Goal: Contribute content: Contribute content

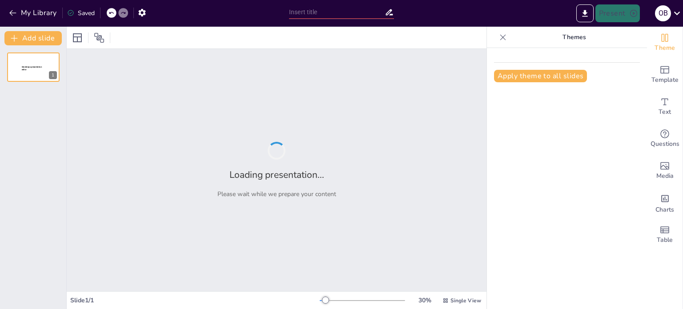
type input "Національно-патріотичне виховання: основи та цінності програми [GEOGRAPHIC_DATA]"
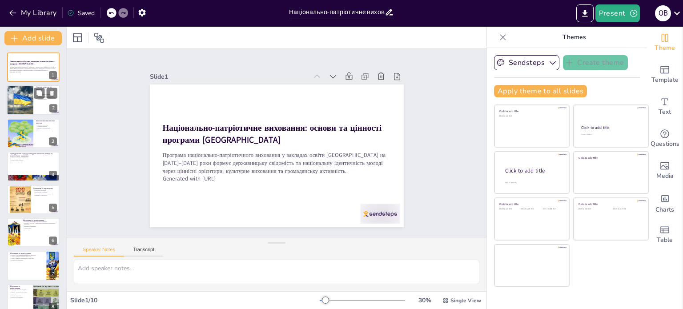
click at [26, 103] on div at bounding box center [19, 100] width 45 height 30
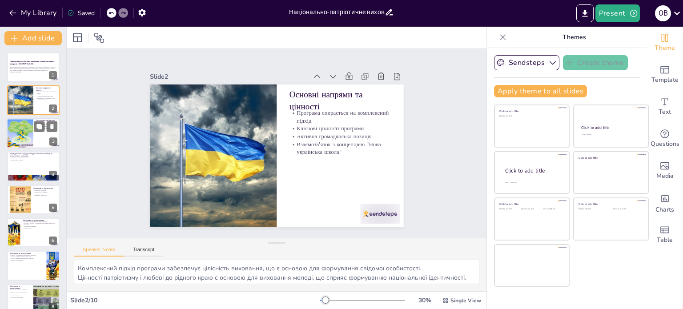
click at [23, 131] on div at bounding box center [20, 133] width 40 height 30
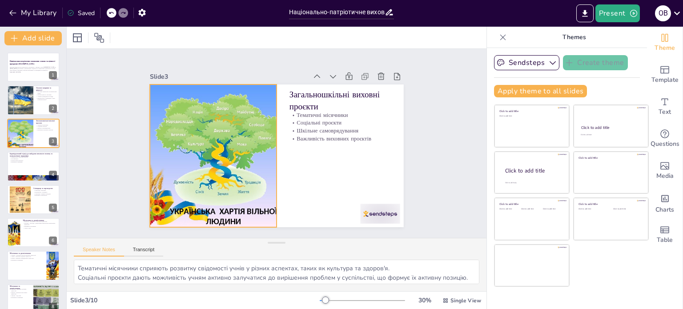
click at [196, 206] on div at bounding box center [213, 129] width 232 height 208
click at [215, 214] on div at bounding box center [215, 122] width 236 height 219
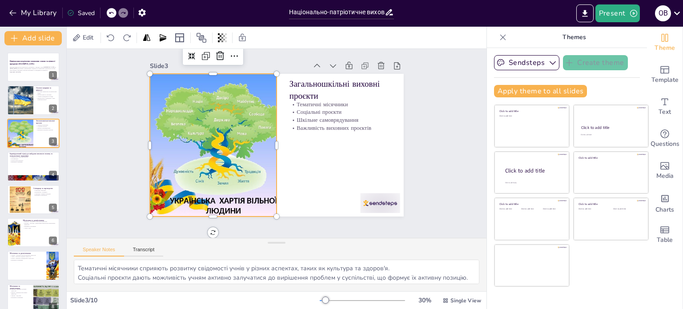
scroll to position [39, 0]
click at [24, 158] on p "Наставництво" at bounding box center [33, 159] width 48 height 2
type textarea "Індивідуальний підхід враховує особливості кожного учня, що сприяє їхньому розв…"
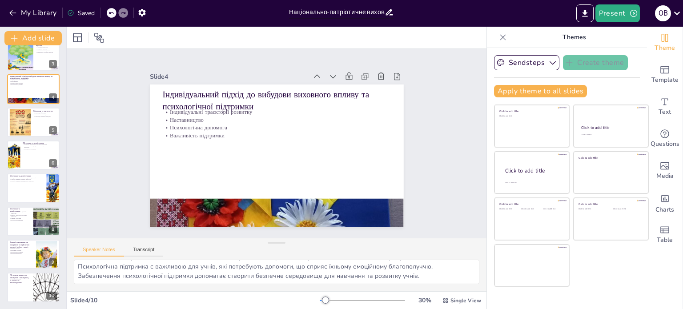
scroll to position [0, 0]
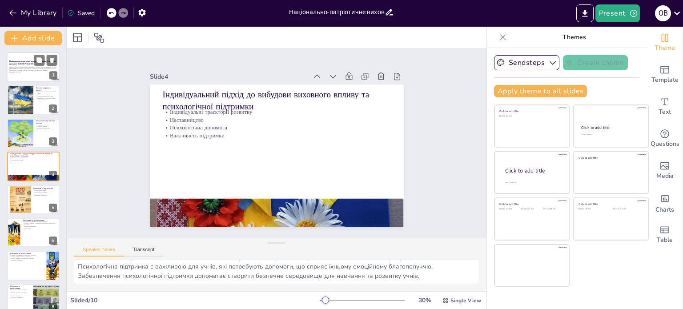
click at [28, 64] on strong "Національно-патріотичне виховання: основи та цінності програми [GEOGRAPHIC_DATA]" at bounding box center [32, 62] width 46 height 5
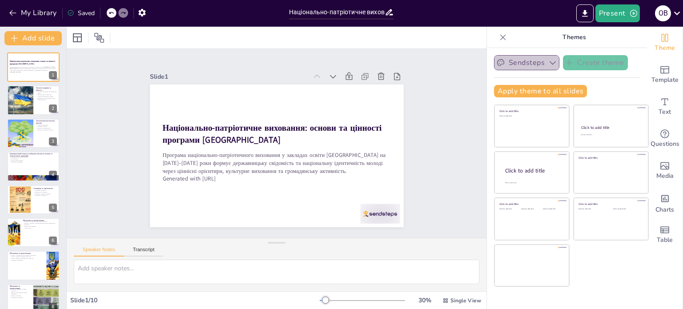
click at [513, 65] on button "Sendsteps" at bounding box center [526, 62] width 65 height 15
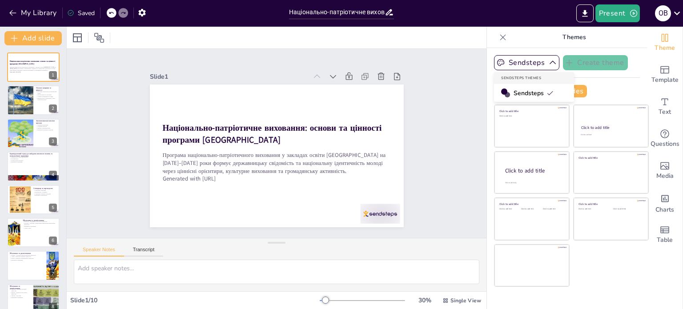
click at [547, 92] on icon at bounding box center [550, 92] width 7 height 7
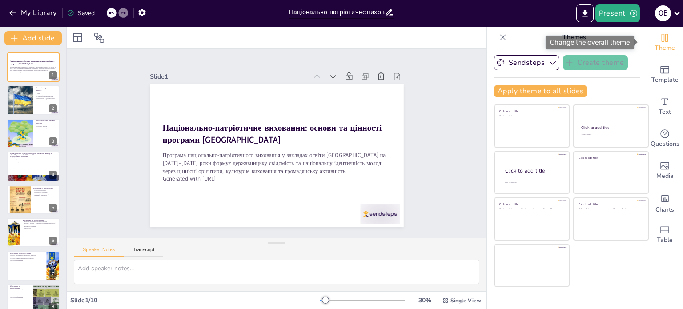
click at [660, 38] on icon "Change the overall theme" at bounding box center [665, 37] width 11 height 11
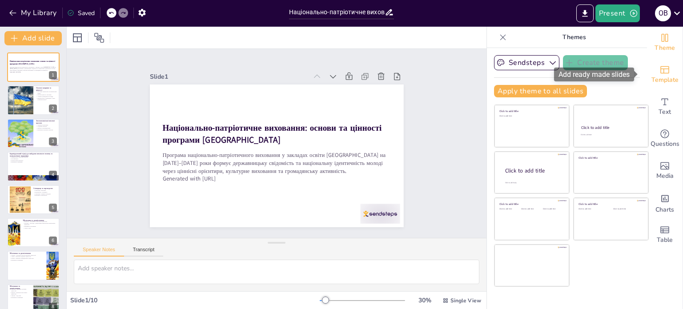
click at [661, 72] on icon "Add ready made slides" at bounding box center [665, 70] width 9 height 8
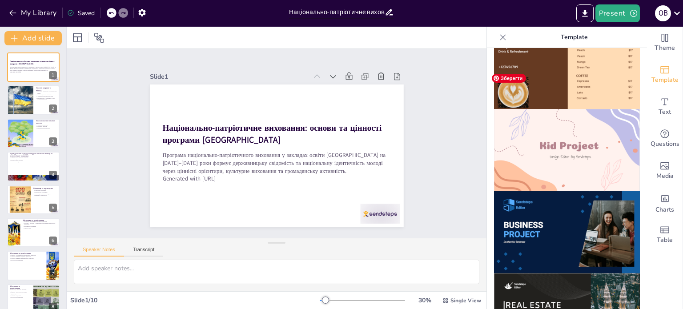
scroll to position [623, 0]
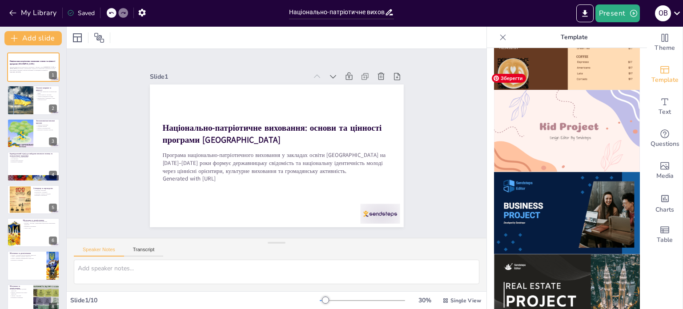
click at [590, 123] on img at bounding box center [567, 131] width 146 height 82
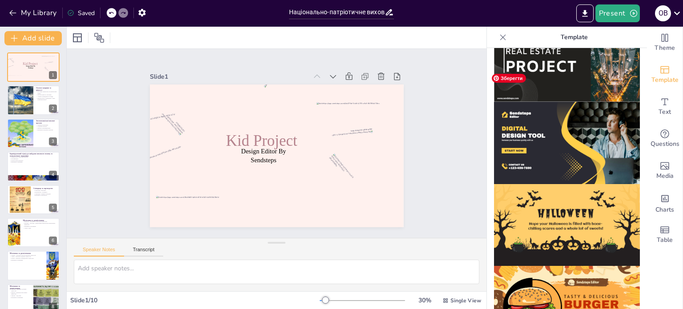
scroll to position [867, 0]
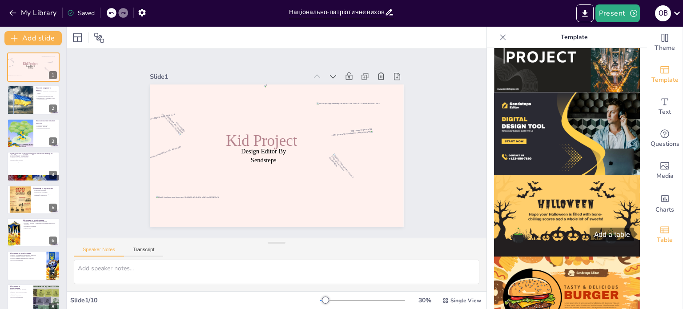
click at [660, 227] on icon "Add a table" at bounding box center [665, 230] width 11 height 11
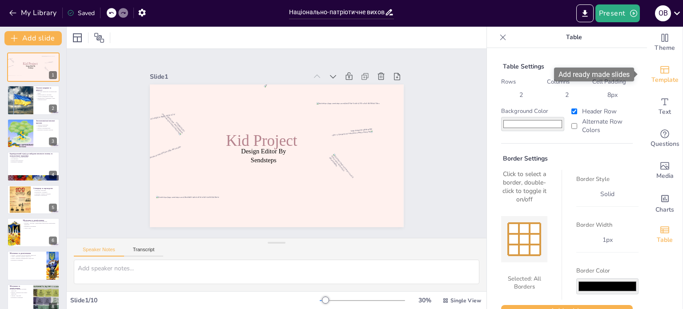
click at [661, 69] on icon "Add ready made slides" at bounding box center [665, 70] width 9 height 8
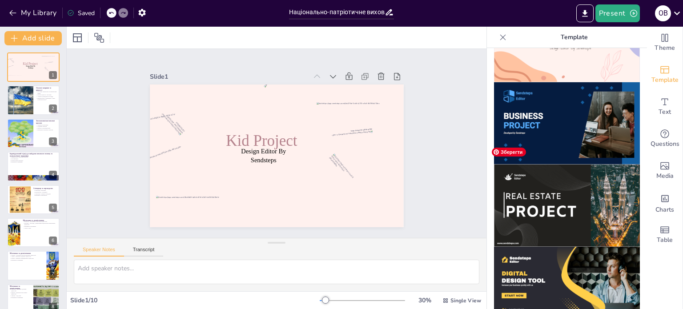
scroll to position [645, 0]
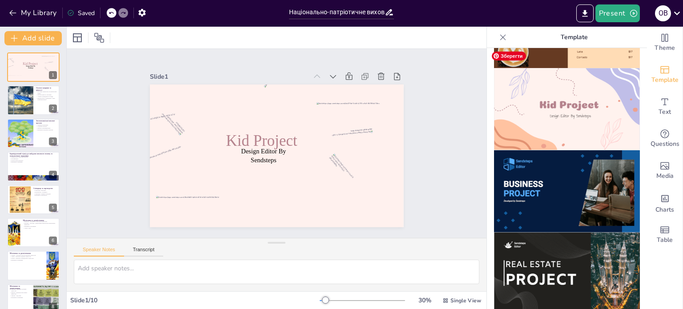
click at [567, 74] on img at bounding box center [567, 109] width 146 height 82
click at [261, 149] on span "Design Editor By Sendsteps" at bounding box center [261, 145] width 43 height 32
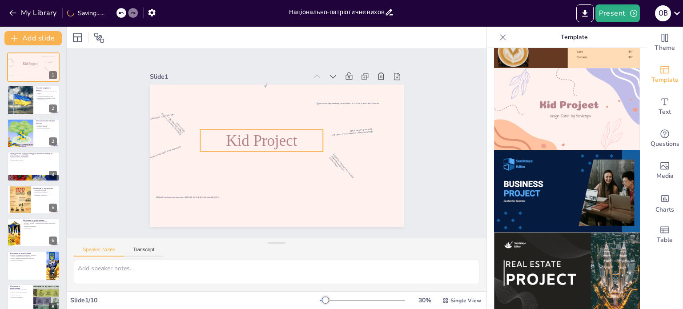
click at [251, 139] on span "Kid Project" at bounding box center [262, 138] width 73 height 25
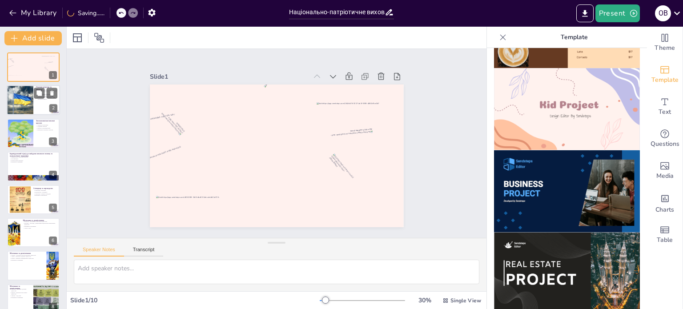
click at [22, 105] on div at bounding box center [19, 100] width 45 height 30
type textarea "Комплексний підхід програми забезпечує цілісність виховання, що є основою для ф…"
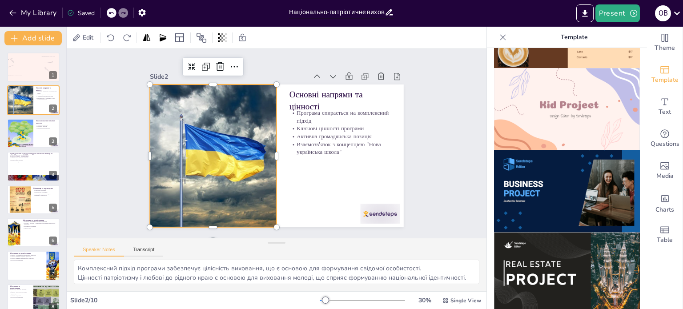
click at [239, 124] on div at bounding box center [214, 129] width 254 height 218
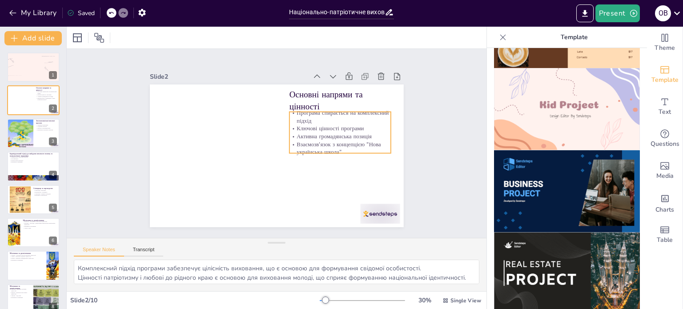
click at [308, 140] on p "Ключові цінності програми" at bounding box center [330, 180] width 74 height 81
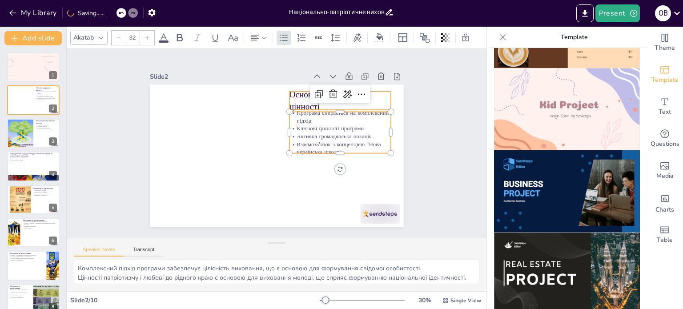
click at [290, 100] on p "Основні напрями та цінності" at bounding box center [340, 101] width 101 height 24
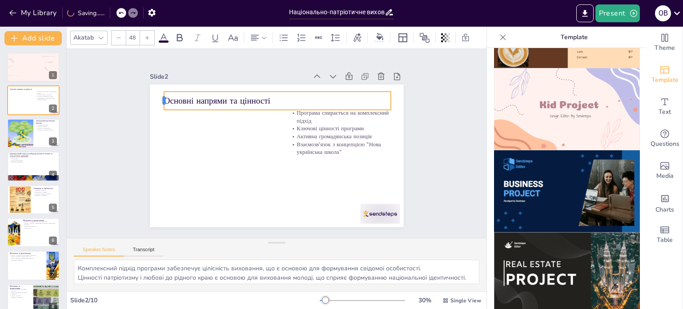
drag, startPoint x: 282, startPoint y: 97, endPoint x: 156, endPoint y: 105, distance: 125.6
click at [156, 105] on div "Основні напрями та цінності Програма спирається на комплексний підхід Ключові ц…" at bounding box center [267, 135] width 276 height 284
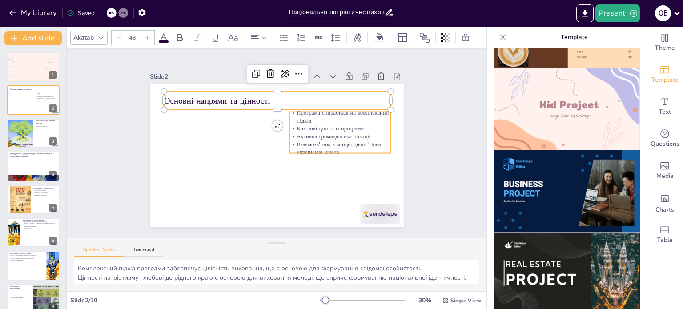
click at [318, 125] on p "Ключові цінності програми" at bounding box center [340, 129] width 101 height 8
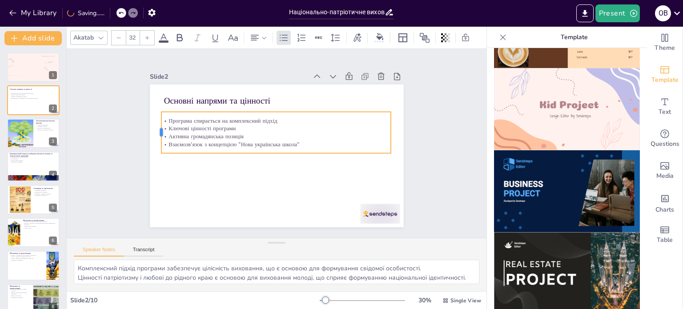
drag, startPoint x: 282, startPoint y: 128, endPoint x: 154, endPoint y: 130, distance: 128.1
click at [157, 117] on div at bounding box center [167, 96] width 20 height 41
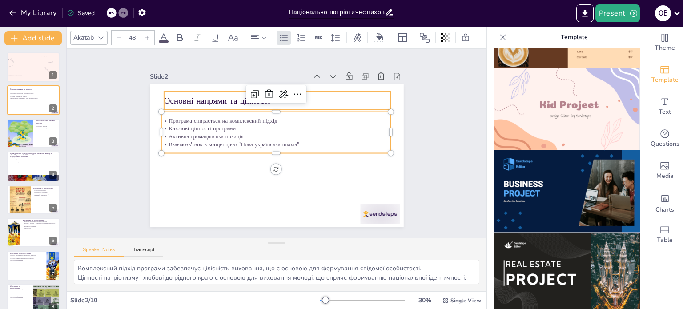
click at [189, 96] on p "Основні напрями та цінності" at bounding box center [295, 104] width 212 height 103
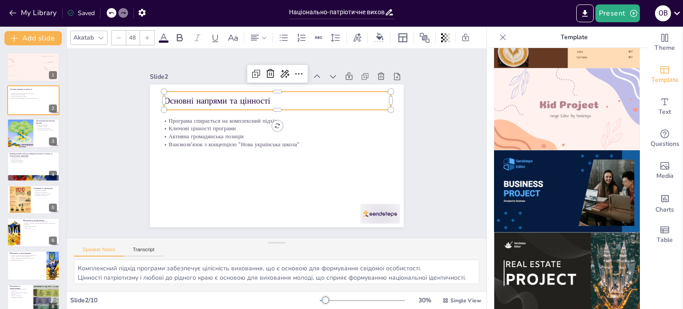
click at [262, 99] on p "Основні напрями та цінності" at bounding box center [286, 102] width 225 height 59
click at [252, 99] on p "Основні напрями та цінності" at bounding box center [302, 109] width 190 height 143
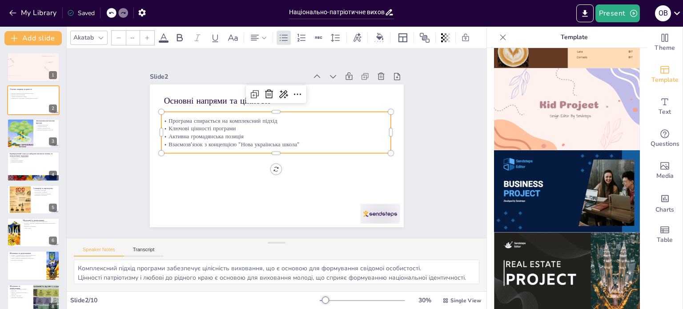
click at [228, 126] on p "Програма спирається на комплексний підхід" at bounding box center [284, 165] width 221 height 79
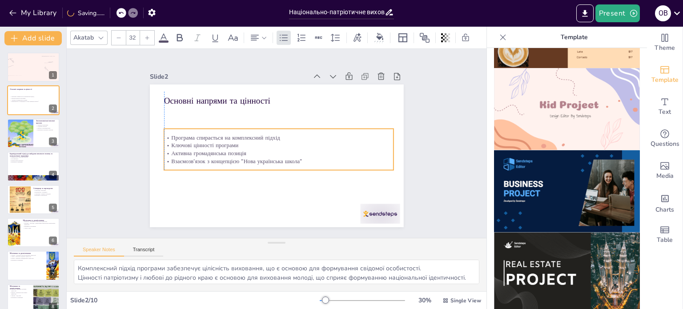
drag, startPoint x: 220, startPoint y: 137, endPoint x: 222, endPoint y: 154, distance: 17.5
click at [222, 154] on p "Взаємозв'язок з концепцією "Нова українська школа"" at bounding box center [287, 158] width 203 height 122
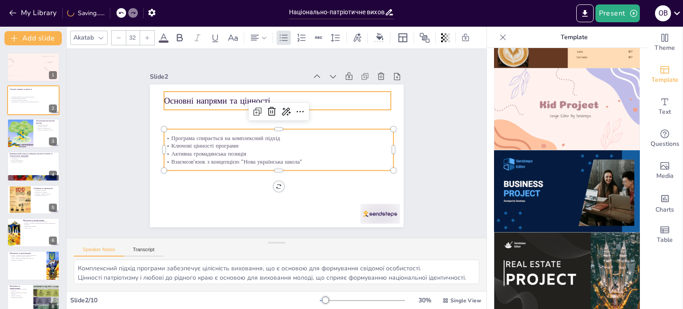
click at [198, 99] on p "Основні напрями та цінності" at bounding box center [299, 107] width 202 height 124
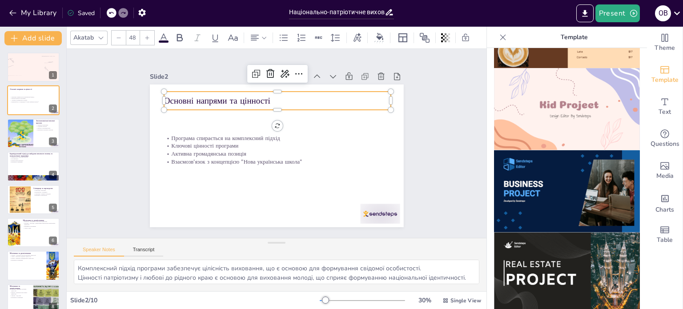
click at [146, 38] on div at bounding box center [147, 38] width 14 height 14
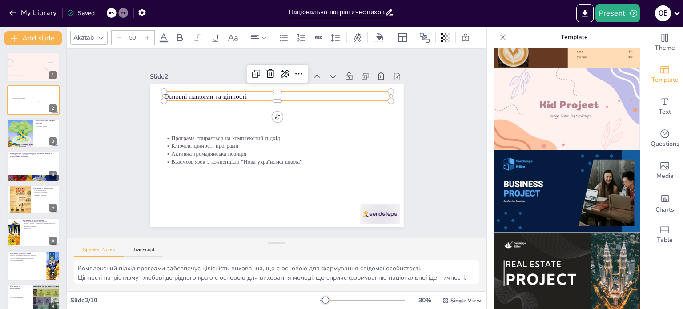
click at [149, 39] on div at bounding box center [147, 38] width 14 height 14
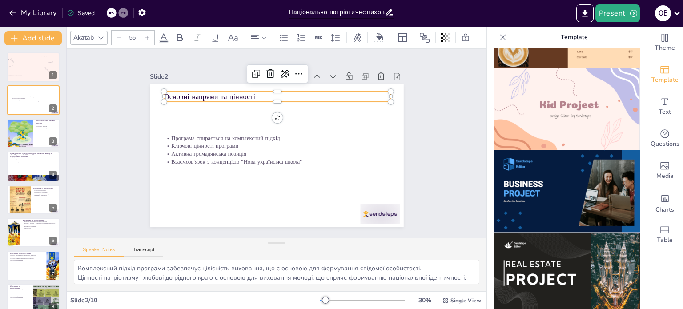
click at [149, 39] on div at bounding box center [147, 38] width 14 height 14
click at [148, 39] on div at bounding box center [147, 38] width 14 height 14
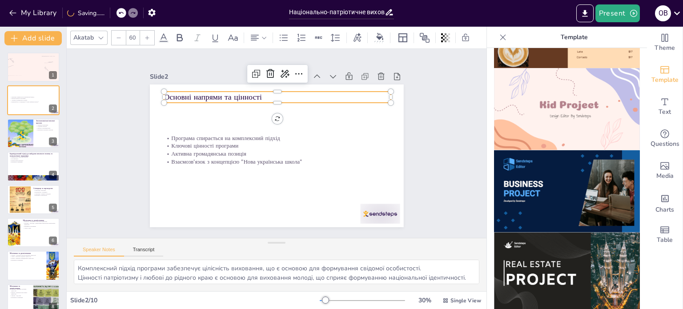
click at [148, 39] on div at bounding box center [147, 38] width 14 height 14
click at [148, 38] on div at bounding box center [147, 38] width 14 height 14
click at [147, 38] on div at bounding box center [147, 38] width 14 height 14
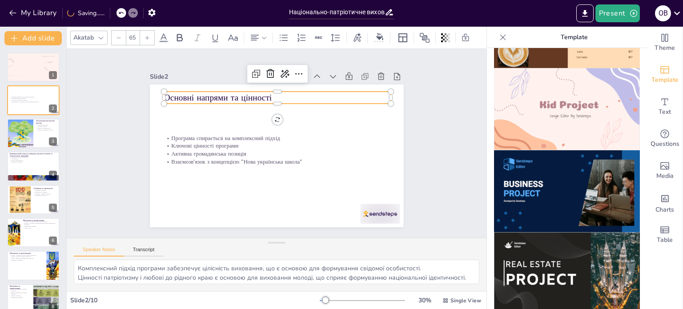
click at [147, 38] on div at bounding box center [147, 38] width 14 height 14
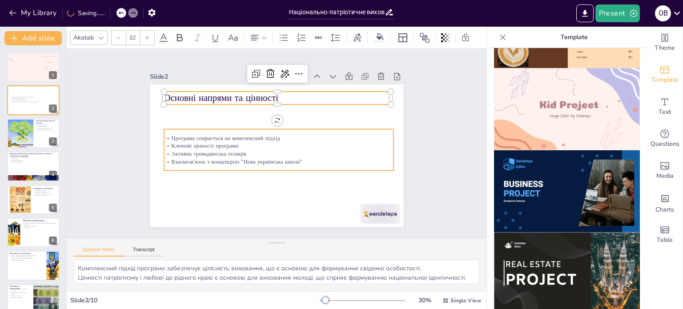
click at [180, 161] on p "Взаємозв'язок з концепцією "Нова українська школа"" at bounding box center [273, 161] width 221 height 78
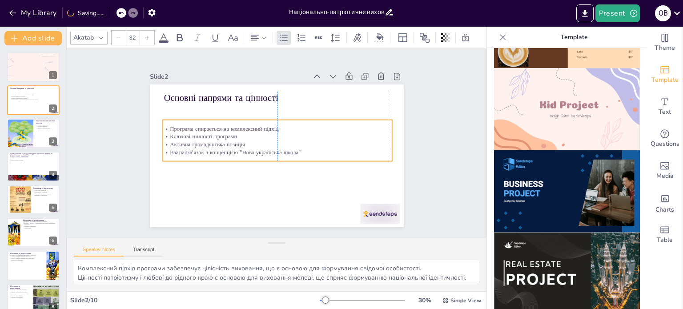
drag, startPoint x: 180, startPoint y: 161, endPoint x: 176, endPoint y: 152, distance: 10.6
click at [176, 152] on p "Взаємозв'язок з концепцією "Нова українська школа"" at bounding box center [274, 152] width 221 height 79
click at [141, 37] on div at bounding box center [147, 38] width 14 height 14
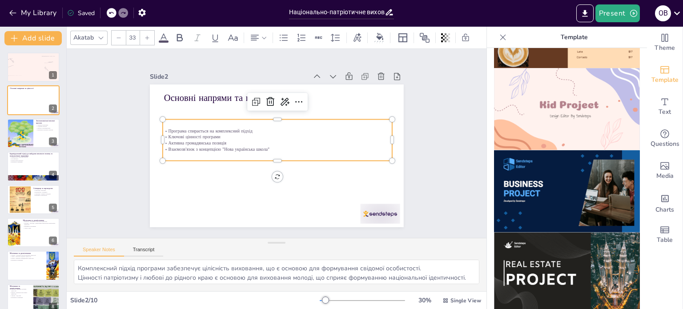
click at [141, 37] on div at bounding box center [147, 38] width 14 height 14
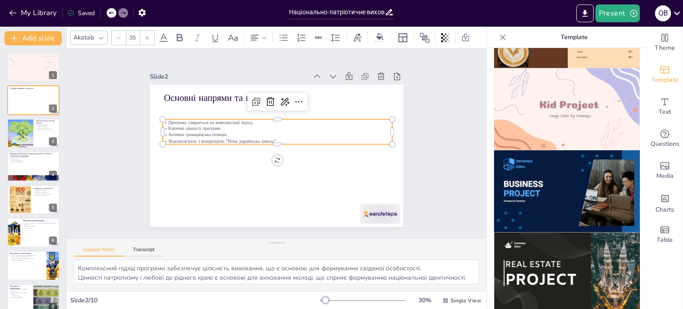
click at [141, 37] on div at bounding box center [147, 38] width 14 height 14
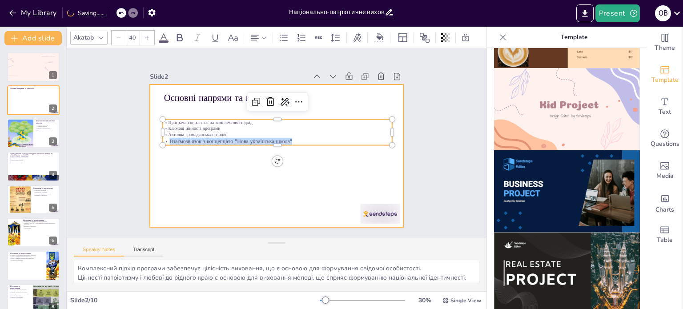
drag, startPoint x: 286, startPoint y: 138, endPoint x: 157, endPoint y: 116, distance: 131.0
click at [151, 120] on div "Основні напрями та цінності Програма спирається на комплексний підхід Ключові ц…" at bounding box center [277, 156] width 254 height 143
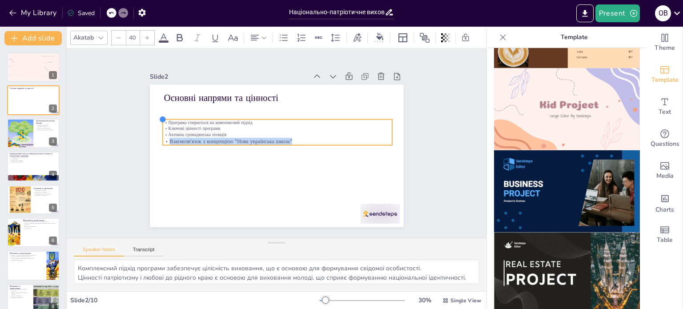
click at [185, 71] on div at bounding box center [190, 66] width 10 height 10
click at [133, 33] on input "40" at bounding box center [132, 38] width 12 height 14
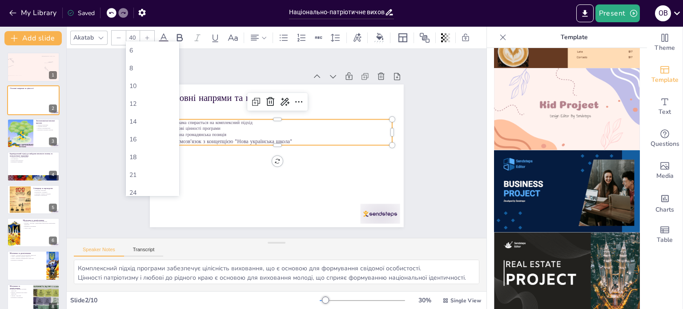
drag, startPoint x: 133, startPoint y: 36, endPoint x: 126, endPoint y: 37, distance: 7.2
click at [126, 37] on input "40" at bounding box center [132, 38] width 12 height 14
type input "4"
click at [131, 36] on input "40" at bounding box center [132, 38] width 12 height 14
type input "40"
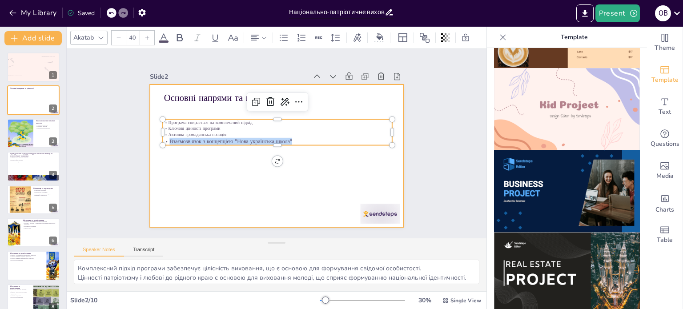
click at [203, 108] on div at bounding box center [264, 141] width 193 height 278
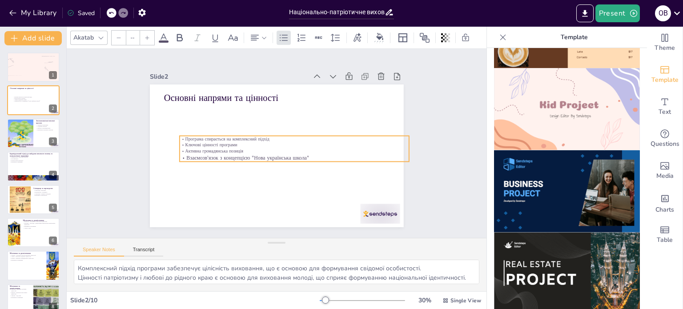
drag, startPoint x: 221, startPoint y: 131, endPoint x: 233, endPoint y: 146, distance: 19.6
click at [241, 149] on p "Активна громадянська позиція" at bounding box center [293, 153] width 229 height 30
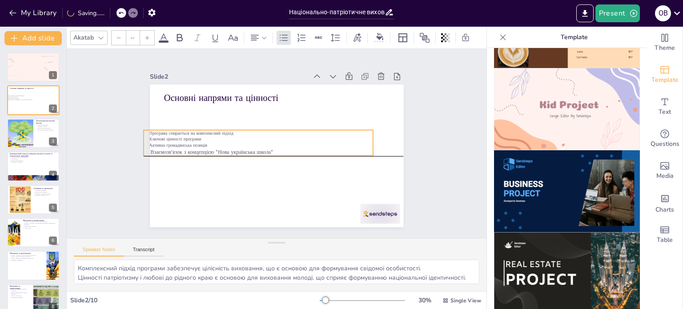
drag, startPoint x: 257, startPoint y: 147, endPoint x: 218, endPoint y: 140, distance: 40.2
click at [218, 142] on p "Активна громадянська позиція" at bounding box center [259, 145] width 230 height 6
drag, startPoint x: 231, startPoint y: 135, endPoint x: 245, endPoint y: 132, distance: 14.0
click at [245, 132] on div "Програма спирається на комплексний підхід Ключові цінності програми Активна гро…" at bounding box center [274, 139] width 137 height 212
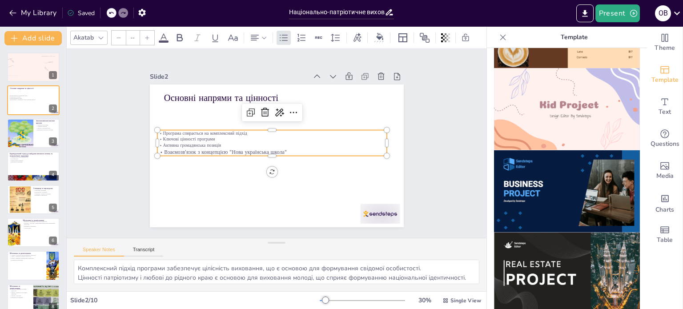
click at [18, 181] on div "1 Основні напрями та цінності Програма спирається на комплексний підхід Ключові…" at bounding box center [33, 215] width 66 height 327
click at [21, 133] on div at bounding box center [20, 133] width 40 height 30
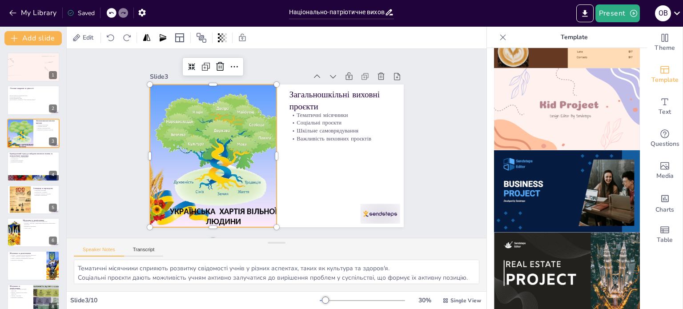
click at [180, 134] on div at bounding box center [258, 82] width 162 height 204
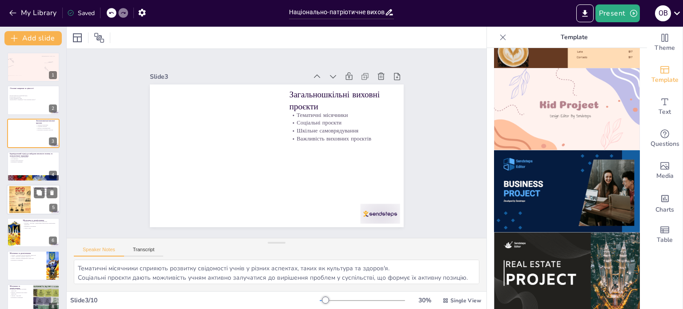
click at [22, 191] on div at bounding box center [20, 199] width 40 height 27
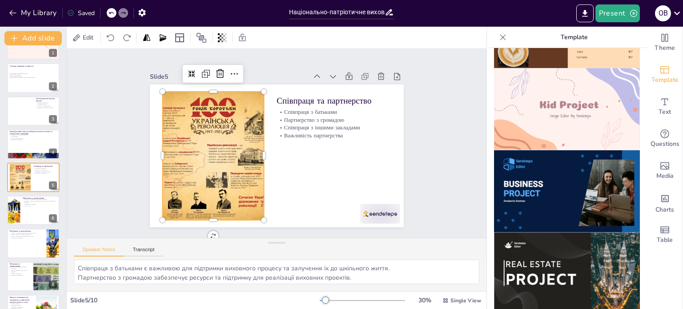
click at [201, 148] on div at bounding box center [271, 78] width 148 height 203
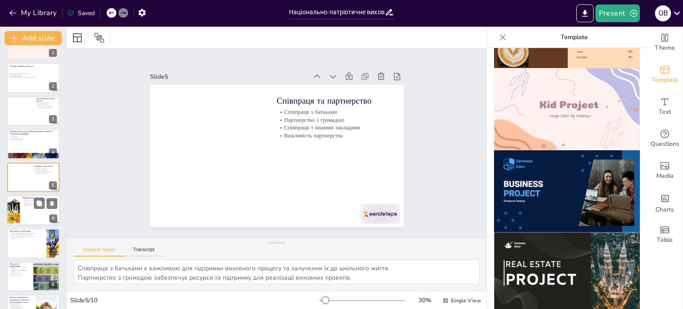
click at [33, 208] on div at bounding box center [33, 210] width 53 height 30
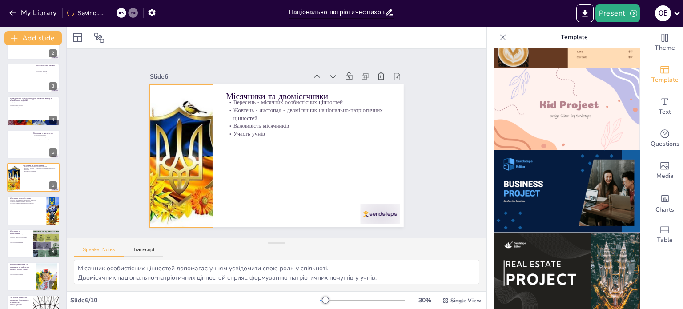
click at [193, 158] on div at bounding box center [236, 56] width 210 height 270
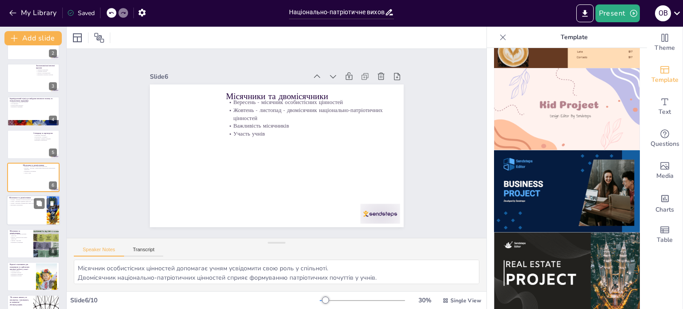
click at [32, 206] on div at bounding box center [33, 211] width 53 height 30
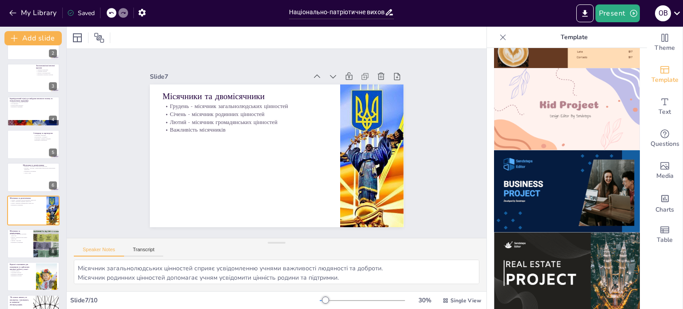
scroll to position [78, 0]
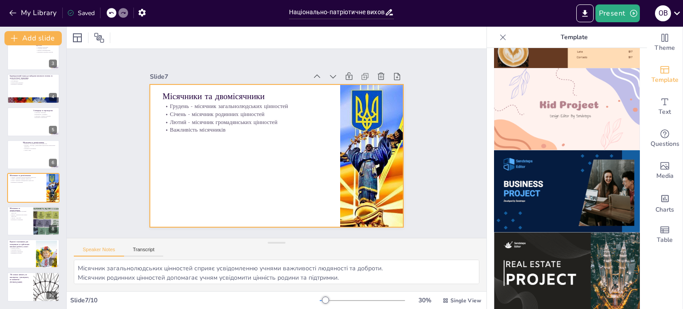
click at [332, 154] on div at bounding box center [273, 155] width 286 height 214
click at [362, 154] on div at bounding box center [359, 193] width 242 height 213
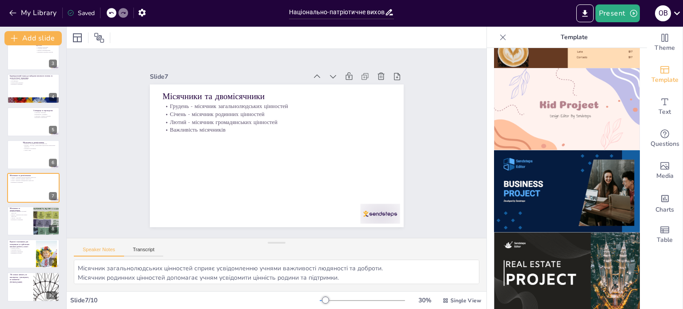
scroll to position [20, 0]
click at [365, 233] on div at bounding box center [343, 250] width 44 height 34
click at [46, 224] on div at bounding box center [46, 221] width 40 height 30
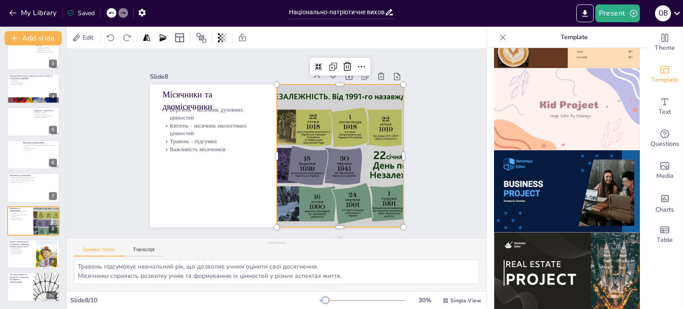
click at [370, 159] on div at bounding box center [324, 100] width 229 height 240
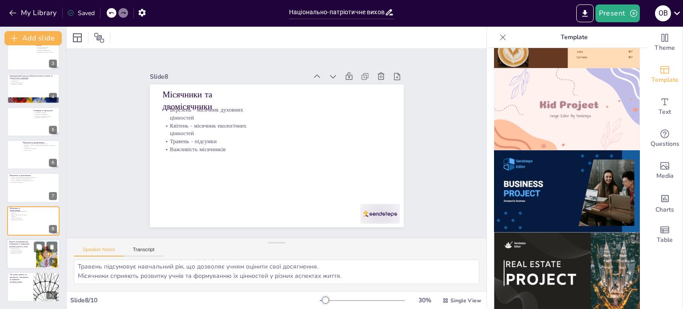
scroll to position [77, 0]
click at [20, 93] on div at bounding box center [33, 88] width 52 height 29
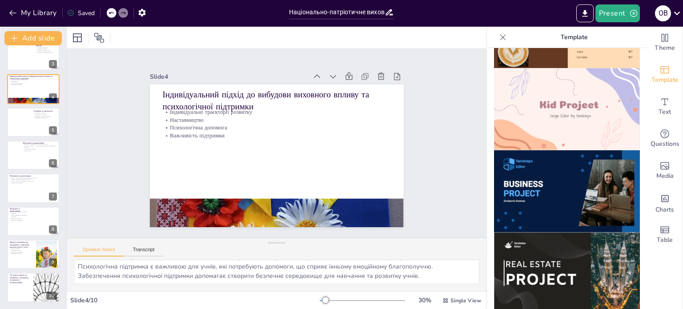
scroll to position [0, 0]
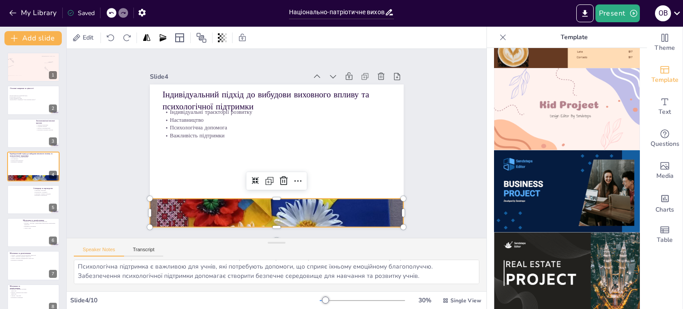
click at [180, 200] on div at bounding box center [207, 136] width 363 height 288
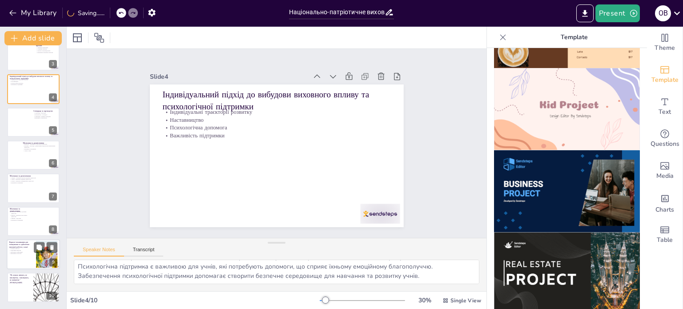
click at [22, 258] on div at bounding box center [33, 254] width 53 height 30
type textarea "Використання корисних ресурсів допомагає вчителям ефективно планувати виховну р…"
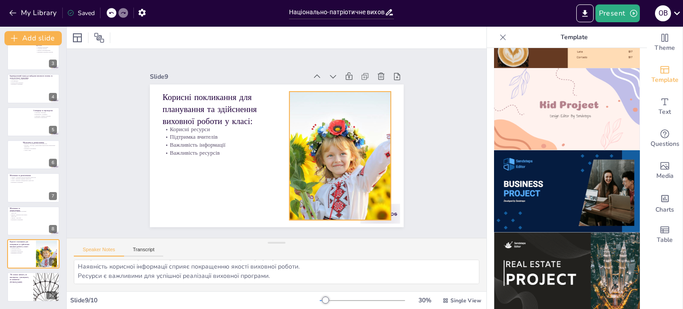
click at [347, 191] on div at bounding box center [325, 186] width 231 height 208
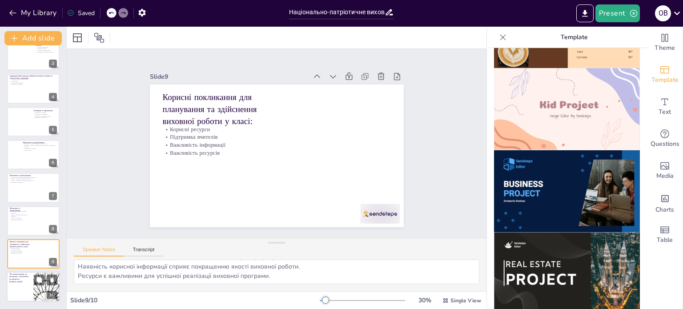
click at [24, 282] on p ""Не можна навчати, не виховуючи, і виховувати, не навчаючи." [PERSON_NAME]" at bounding box center [19, 278] width 21 height 10
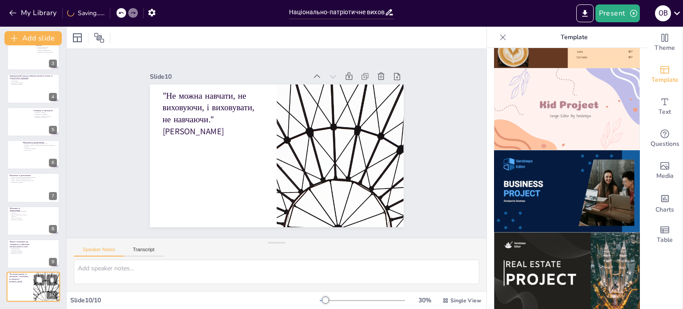
scroll to position [0, 0]
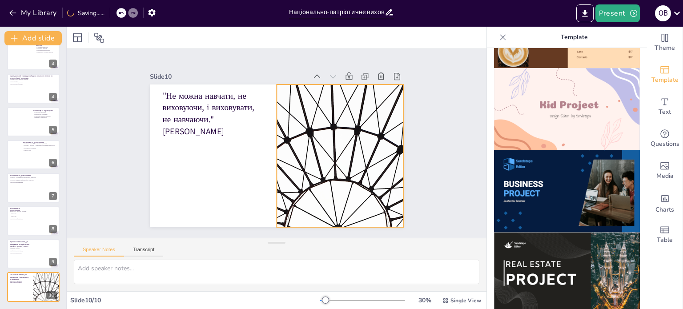
click at [321, 179] on div at bounding box center [234, 192] width 250 height 291
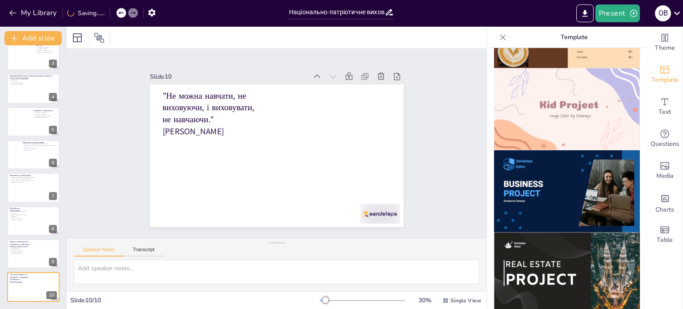
scroll to position [77, 0]
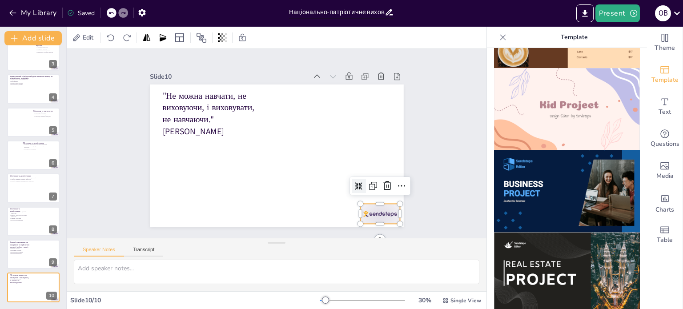
click at [315, 246] on div at bounding box center [293, 267] width 41 height 43
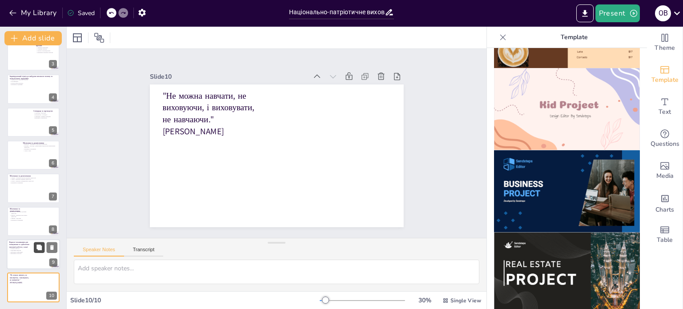
click at [35, 250] on button at bounding box center [39, 247] width 11 height 11
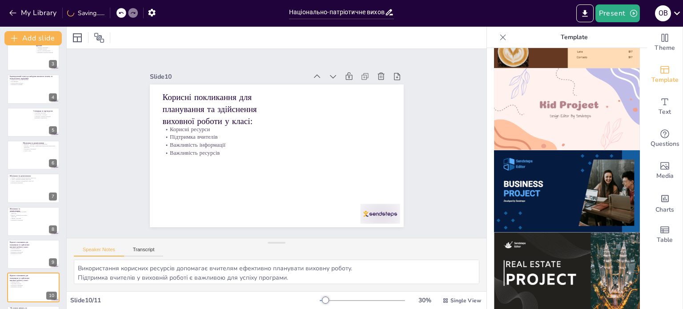
scroll to position [110, 0]
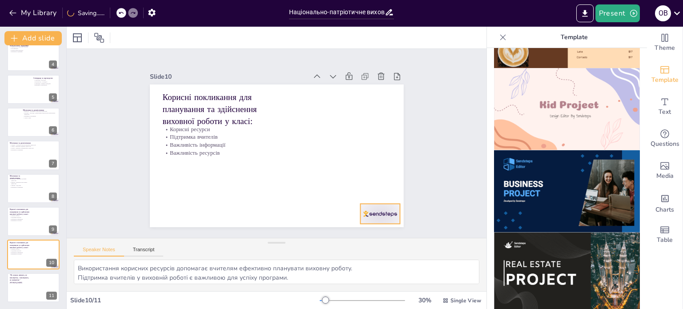
click at [182, 214] on div at bounding box center [163, 198] width 37 height 44
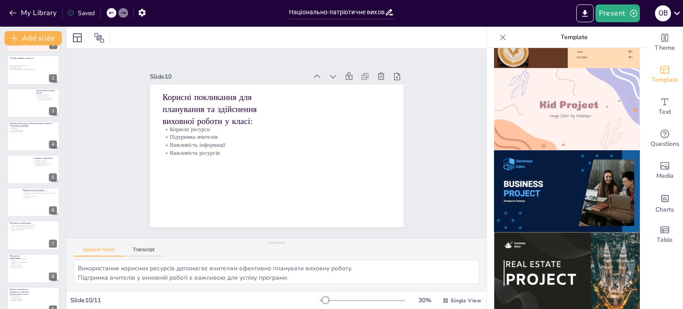
scroll to position [0, 0]
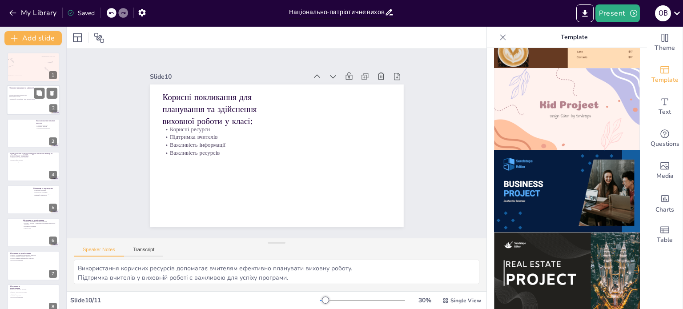
click at [29, 101] on div at bounding box center [33, 100] width 53 height 30
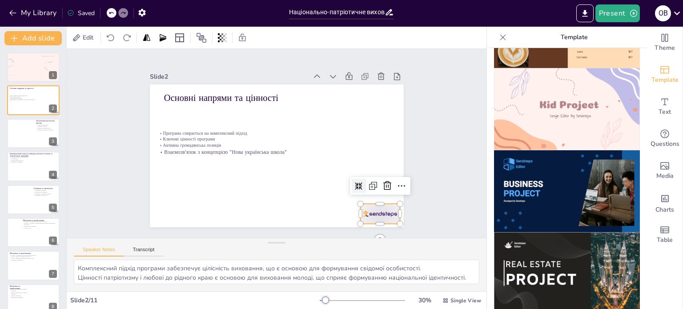
click at [178, 124] on div at bounding box center [156, 108] width 44 height 31
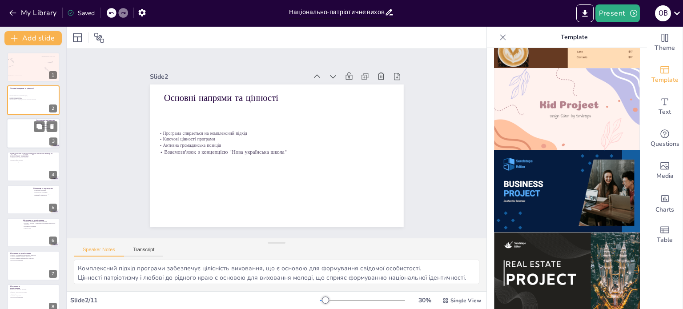
click at [27, 133] on div at bounding box center [33, 133] width 53 height 30
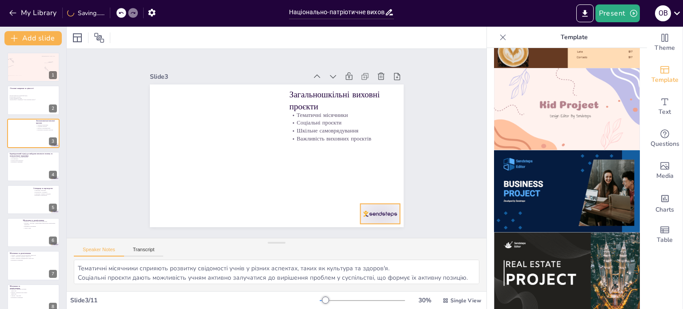
click at [370, 206] on div at bounding box center [380, 214] width 40 height 20
click at [43, 192] on button at bounding box center [39, 192] width 11 height 11
type textarea "Співпраця з батьками є важливою для підтримки виховного процесу та залучення їх…"
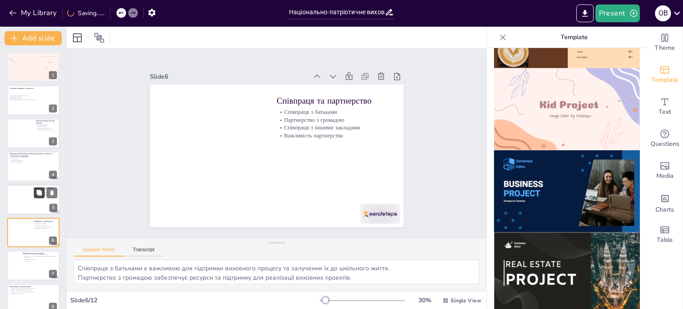
scroll to position [55, 0]
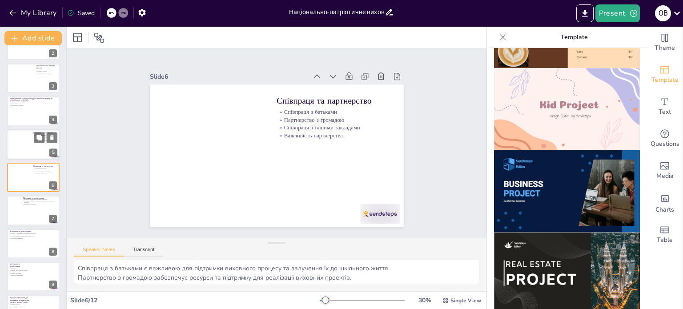
click at [27, 140] on div at bounding box center [33, 144] width 53 height 30
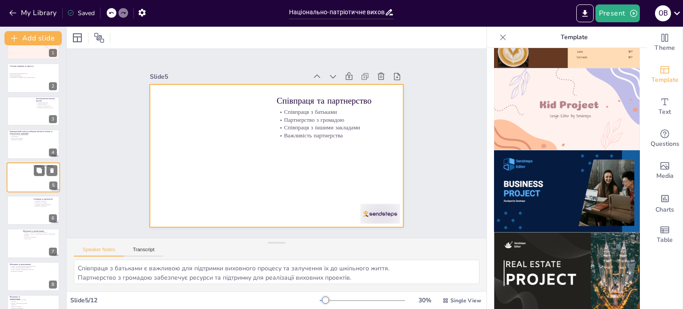
click at [28, 169] on div at bounding box center [33, 177] width 53 height 30
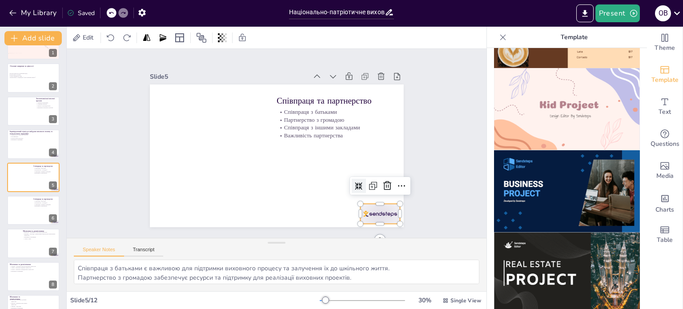
click at [354, 238] on div at bounding box center [331, 256] width 44 height 37
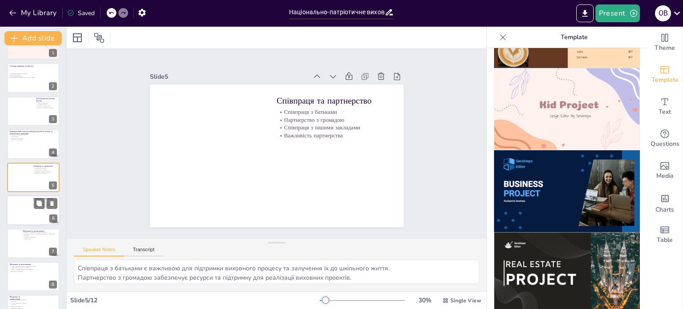
click at [22, 210] on div at bounding box center [33, 210] width 53 height 30
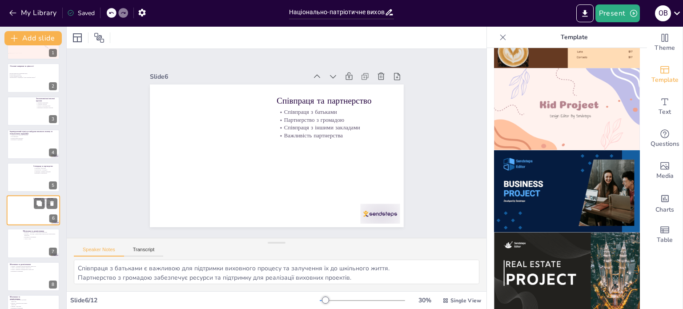
scroll to position [55, 0]
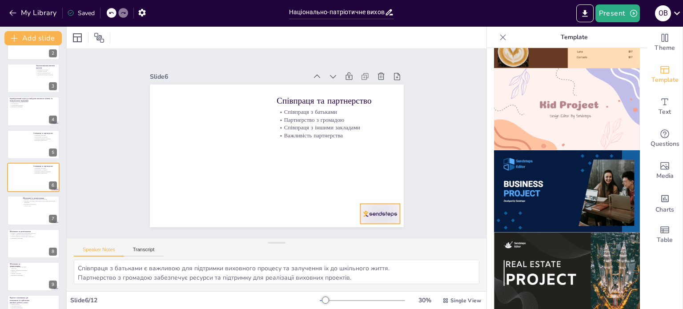
click at [341, 242] on div at bounding box center [319, 261] width 44 height 39
click at [27, 242] on div at bounding box center [33, 244] width 53 height 30
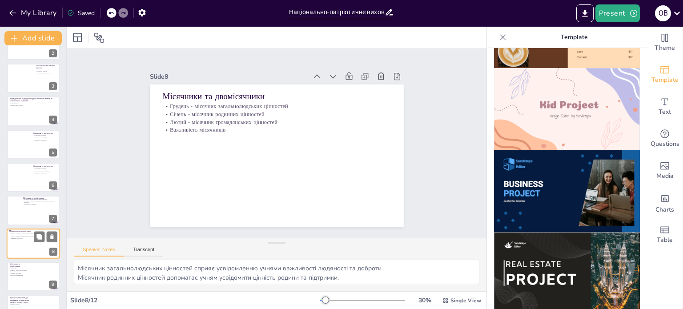
scroll to position [121, 0]
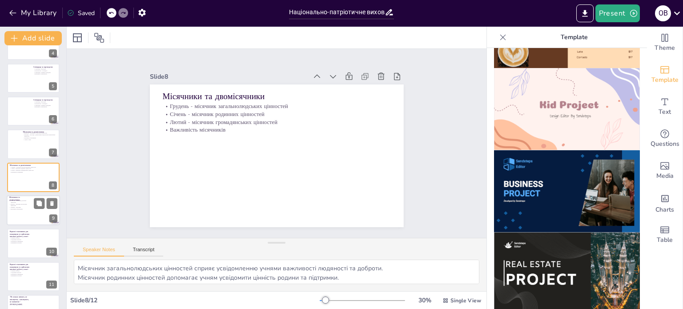
click at [24, 220] on div at bounding box center [33, 210] width 53 height 30
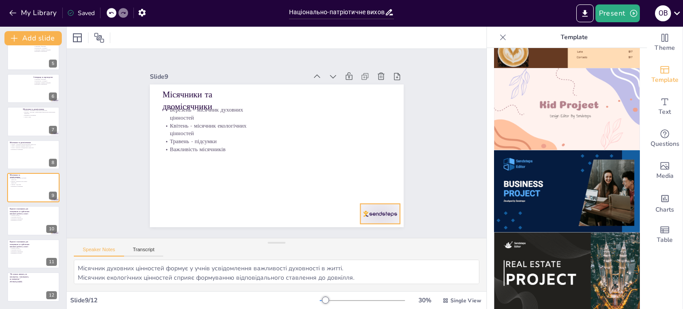
click at [315, 246] on div at bounding box center [293, 267] width 41 height 43
click at [15, 215] on p "Корисні ресурси" at bounding box center [21, 215] width 24 height 2
type textarea "Використання корисних ресурсів допомагає вчителям ефективно планувати виховну р…"
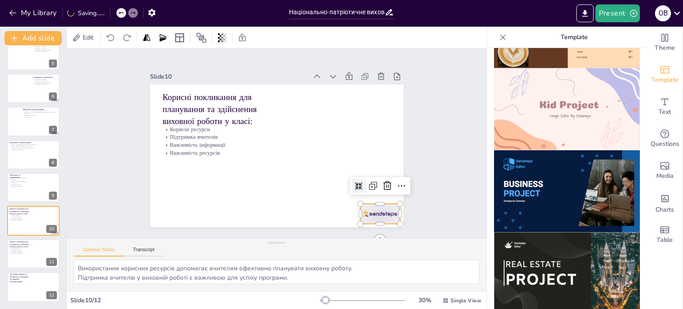
click at [354, 238] on div at bounding box center [331, 256] width 44 height 37
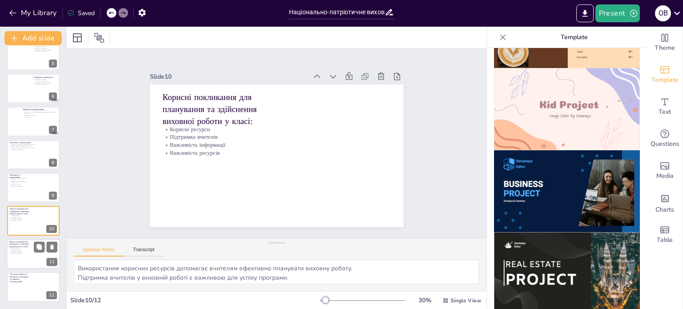
click at [31, 251] on p "Важливість інформації" at bounding box center [21, 252] width 24 height 2
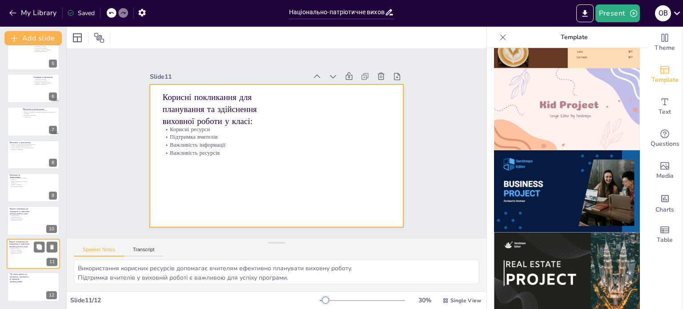
click at [24, 257] on div at bounding box center [33, 254] width 53 height 30
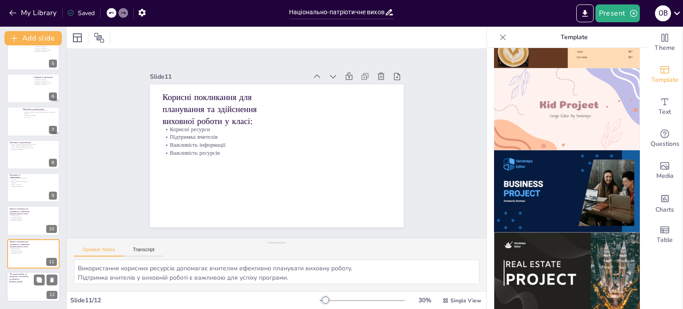
click at [21, 286] on div at bounding box center [33, 287] width 53 height 30
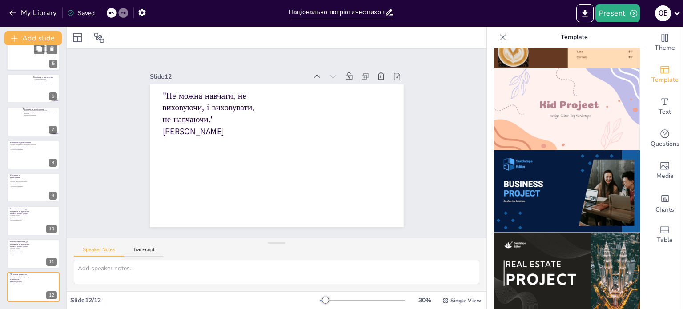
scroll to position [0, 0]
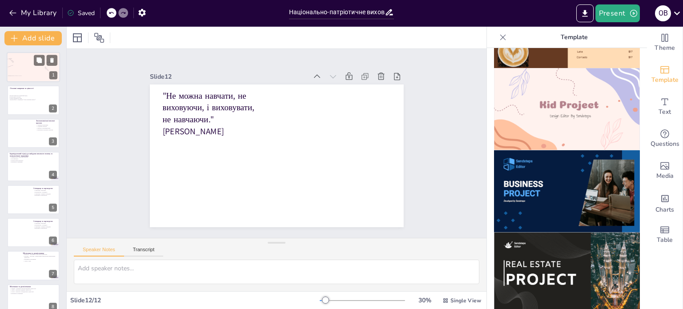
click at [30, 72] on div at bounding box center [33, 67] width 53 height 30
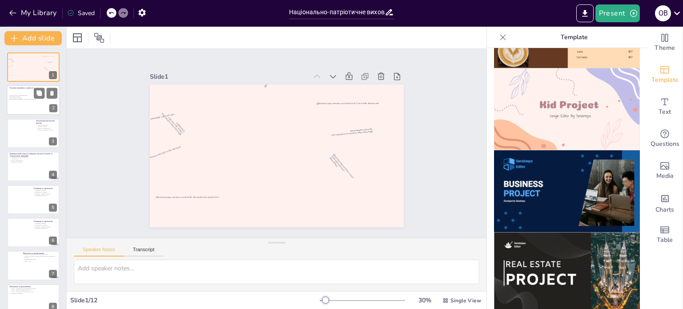
click at [37, 104] on div at bounding box center [33, 100] width 53 height 30
type textarea "Комплексний підхід програми забезпечує цілісність виховання, що є основою для ф…"
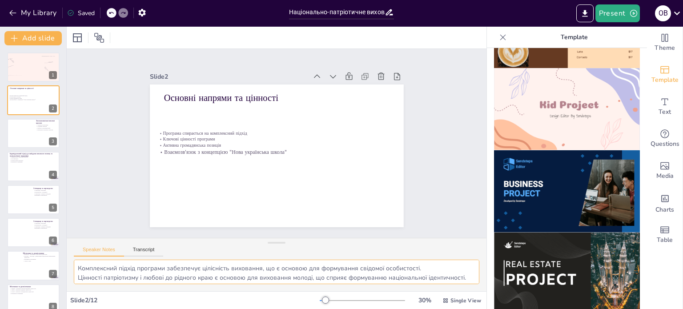
click at [125, 275] on textarea "Комплексний підхід програми забезпечує цілісність виховання, що є основою для ф…" at bounding box center [277, 272] width 406 height 24
drag, startPoint x: 426, startPoint y: 279, endPoint x: 434, endPoint y: 277, distance: 7.9
click at [434, 277] on textarea "Комплексний підхід програми забезпечує цілісність виховання, що є основою для ф…" at bounding box center [277, 272] width 406 height 24
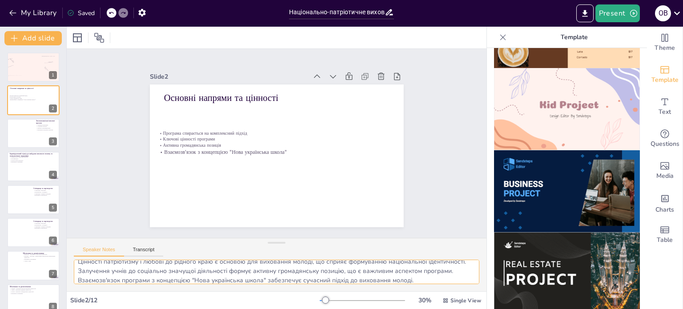
scroll to position [30, 0]
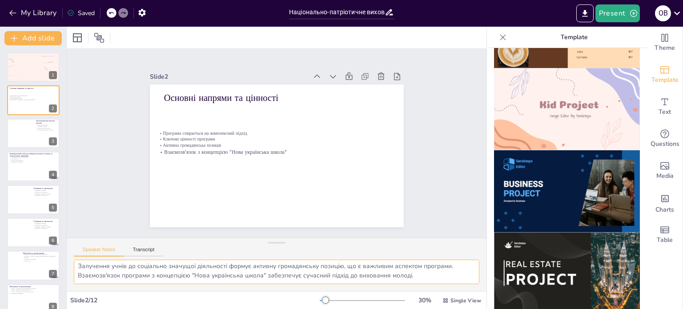
drag, startPoint x: 79, startPoint y: 268, endPoint x: 420, endPoint y: 282, distance: 341.0
click at [420, 282] on textarea "Комплексний підхід програми забезпечує цілісність виховання, що є основою для ф…" at bounding box center [277, 272] width 406 height 24
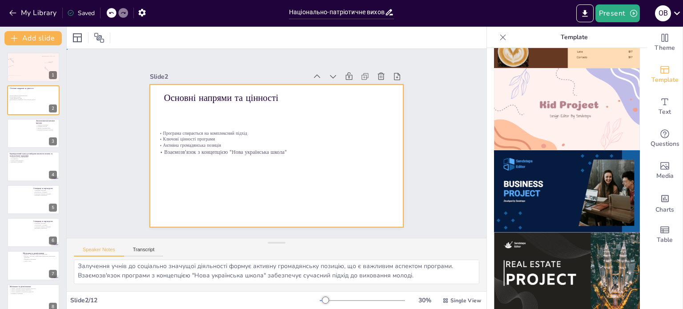
click at [181, 107] on div at bounding box center [270, 154] width 291 height 250
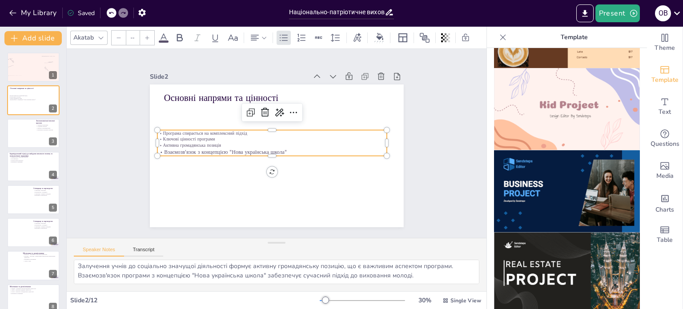
click at [184, 129] on p "Програма спирається на комплексний підхід" at bounding box center [279, 132] width 190 height 140
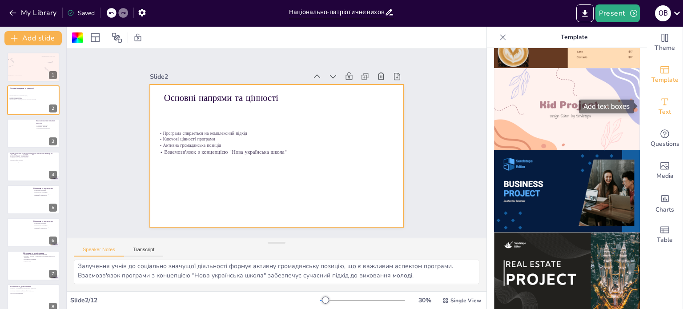
click at [661, 107] on span "Text" at bounding box center [665, 112] width 12 height 10
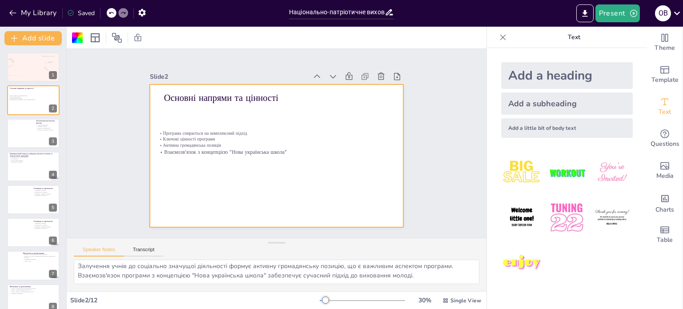
click at [535, 124] on div "Add a little bit of body text" at bounding box center [567, 128] width 132 height 20
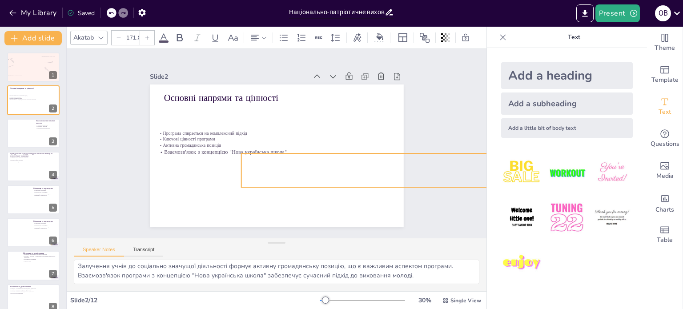
drag, startPoint x: 304, startPoint y: 156, endPoint x: 315, endPoint y: 176, distance: 22.7
click at [317, 181] on div "Основні напрями та цінності Програма спирається на комплексний підхід Ключові ц…" at bounding box center [273, 155] width 286 height 214
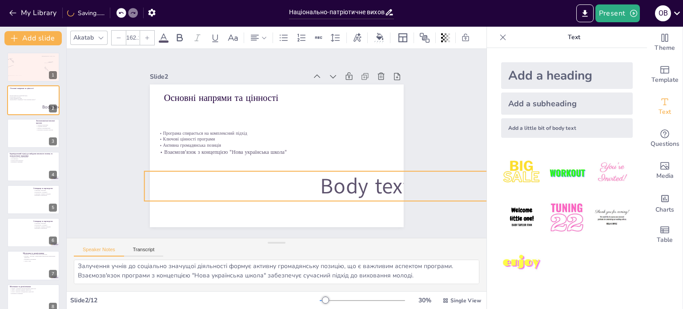
drag, startPoint x: 312, startPoint y: 174, endPoint x: 215, endPoint y: 192, distance: 98.6
click at [215, 192] on p "Body text" at bounding box center [273, 242] width 207 height 416
click at [323, 186] on span "Body text" at bounding box center [340, 218] width 94 height 64
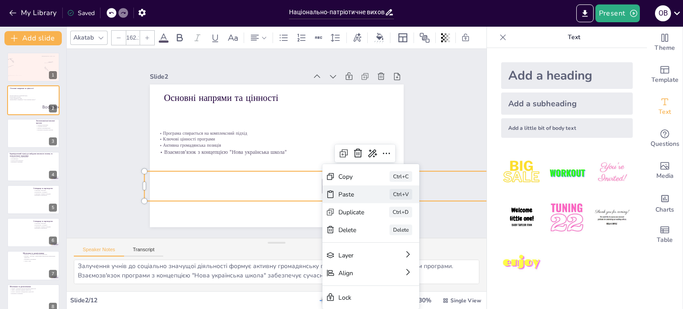
click at [173, 23] on div "Paste" at bounding box center [159, 16] width 28 height 14
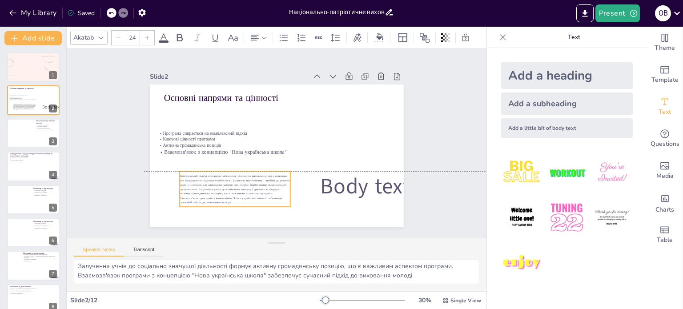
drag, startPoint x: 244, startPoint y: 128, endPoint x: 260, endPoint y: 205, distance: 78.7
click at [260, 141] on div "Основні напрями та цінності Програма спирається на комплексний підхід Ключові ц…" at bounding box center [301, 89] width 232 height 103
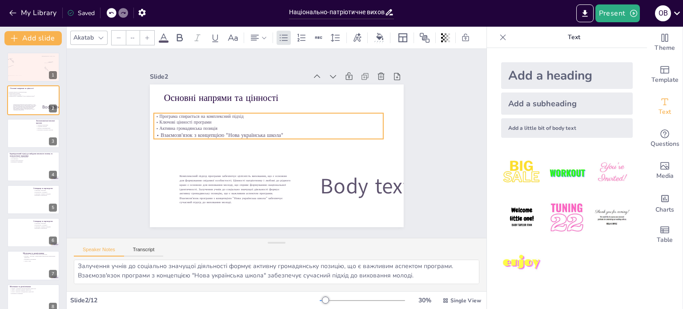
drag, startPoint x: 176, startPoint y: 134, endPoint x: 173, endPoint y: 117, distance: 17.3
click at [173, 117] on p "Ключові цінності програми" at bounding box center [273, 121] width 226 height 54
click at [144, 37] on div at bounding box center [147, 38] width 14 height 14
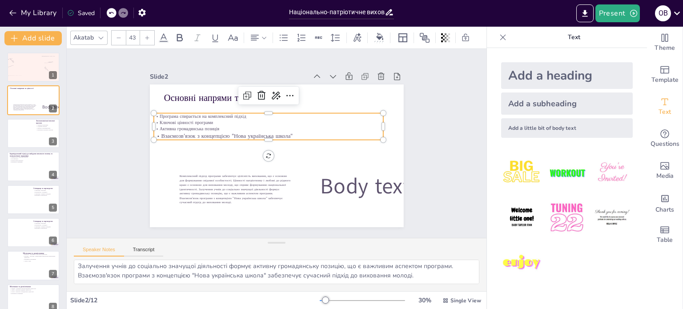
click at [144, 37] on div at bounding box center [147, 38] width 14 height 14
drag, startPoint x: 218, startPoint y: 123, endPoint x: 149, endPoint y: 112, distance: 69.8
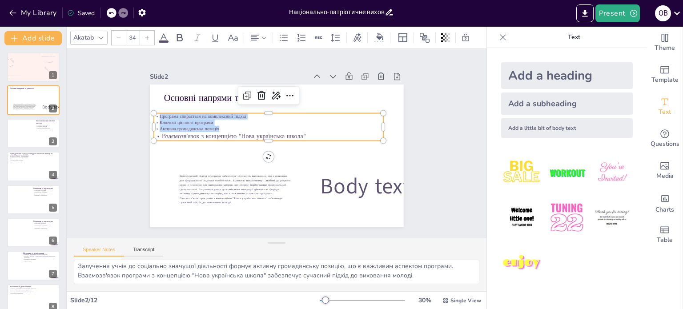
click at [149, 112] on div "Основні напрями та цінності Body text Комплексний підхід програми забезпечує ці…" at bounding box center [274, 156] width 278 height 193
click at [135, 34] on input "34" at bounding box center [132, 38] width 12 height 14
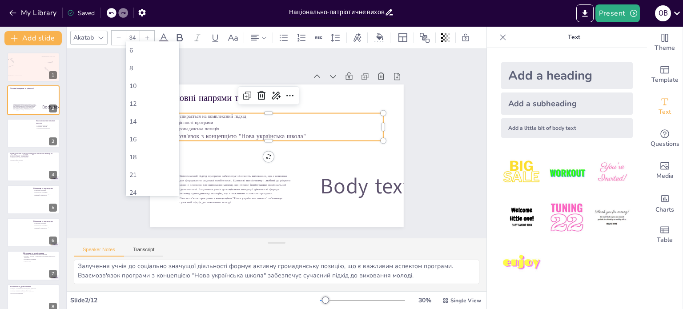
type input "3"
click at [148, 35] on icon at bounding box center [147, 37] width 5 height 5
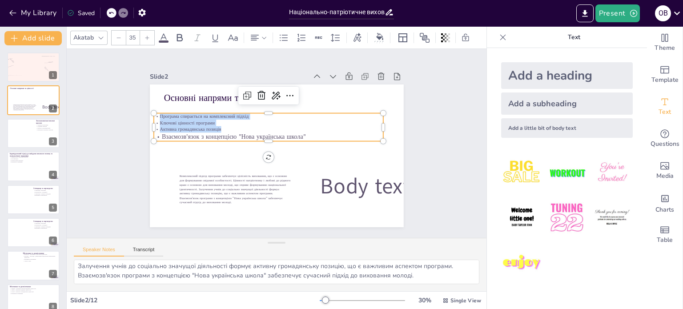
click at [148, 35] on icon at bounding box center [147, 37] width 5 height 5
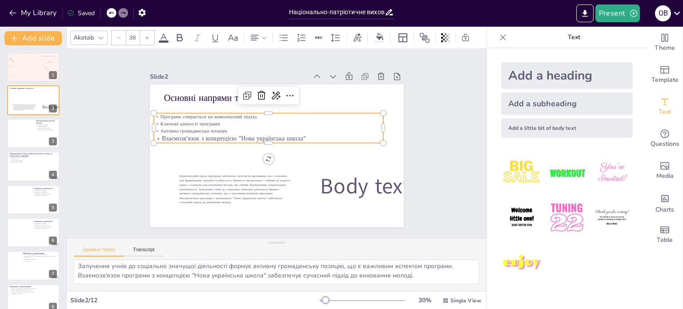
click at [148, 35] on icon at bounding box center [147, 37] width 5 height 5
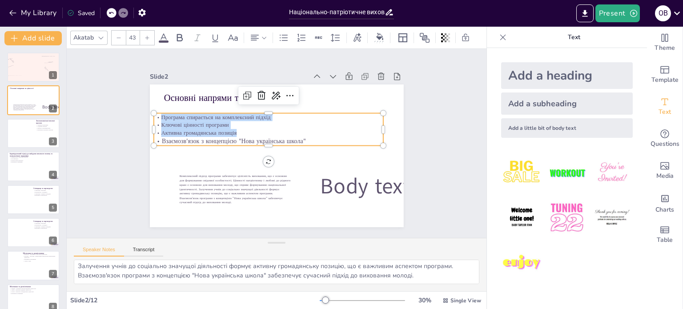
click at [148, 35] on icon at bounding box center [147, 37] width 5 height 5
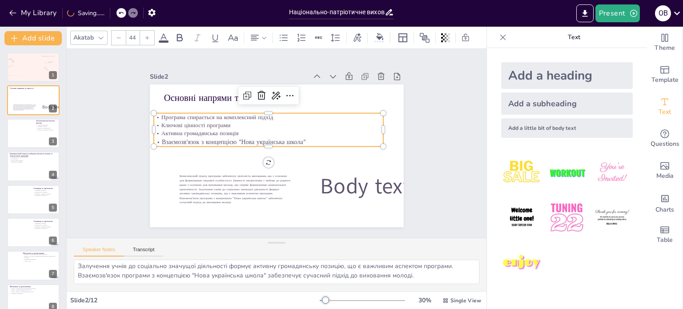
click at [148, 35] on icon at bounding box center [147, 37] width 5 height 5
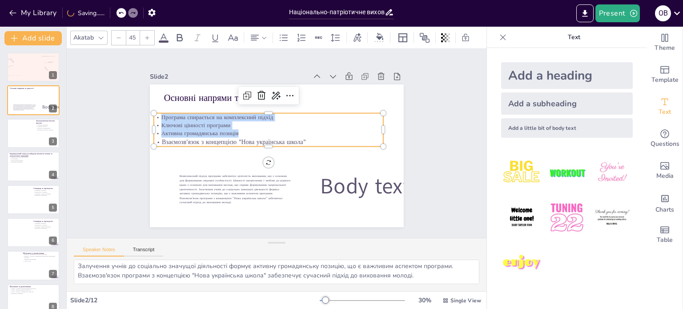
click at [148, 35] on icon at bounding box center [147, 37] width 5 height 5
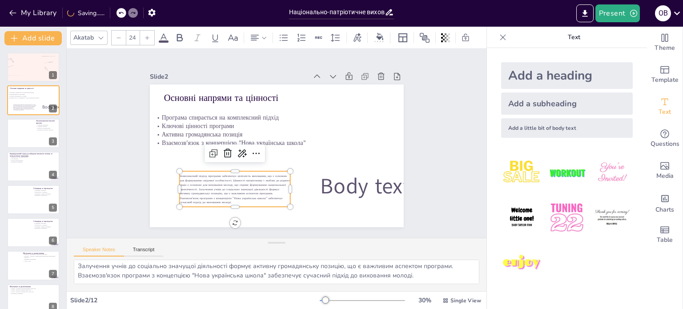
click at [215, 182] on span "Комплексний підхід програми забезпечує цілісність виховання, що є основою для ф…" at bounding box center [216, 158] width 109 height 75
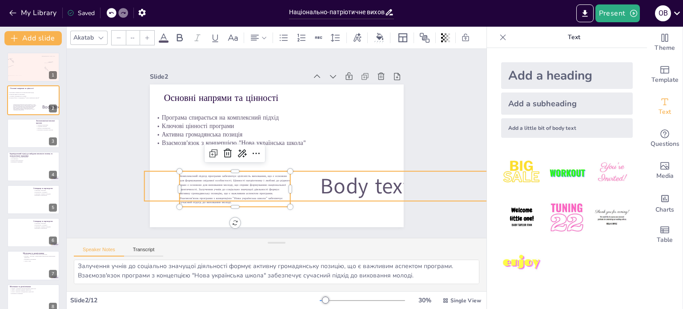
click at [331, 183] on span "Body text" at bounding box center [354, 204] width 94 height 48
click at [252, 118] on span "Комплексний підхід програми забезпечує цілісність виховання, що є основою для ф…" at bounding box center [306, 86] width 108 height 63
type input "162.1"
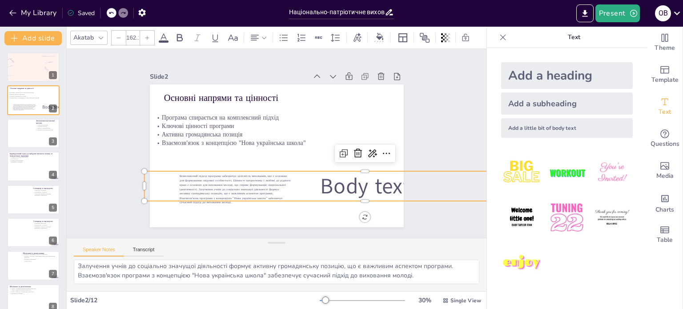
click at [237, 190] on span "Body text" at bounding box center [209, 214] width 56 height 95
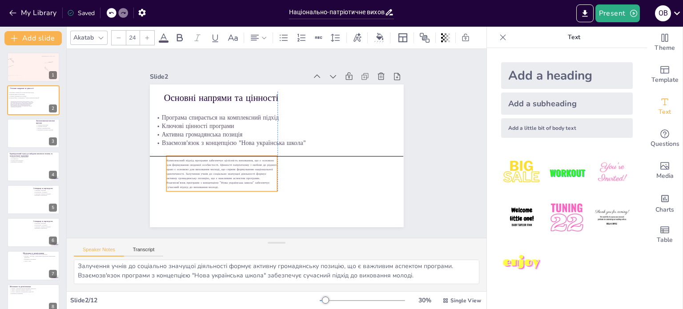
drag, startPoint x: 198, startPoint y: 184, endPoint x: 188, endPoint y: 169, distance: 18.4
click at [188, 169] on span "Комплексний підхід програми забезпечує цілісність виховання, що є основою для ф…" at bounding box center [212, 138] width 109 height 75
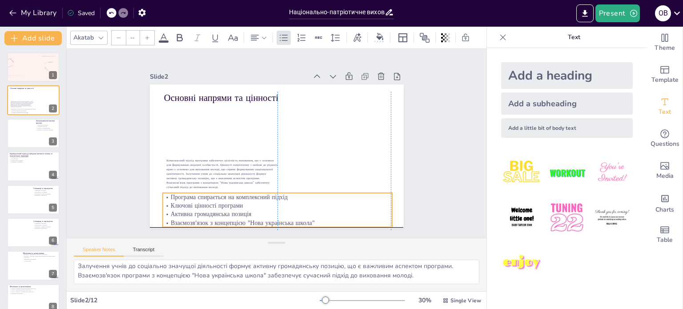
drag, startPoint x: 216, startPoint y: 120, endPoint x: 223, endPoint y: 202, distance: 83.0
click at [223, 202] on p "Ключові цінності програми" at bounding box center [214, 137] width 32 height 229
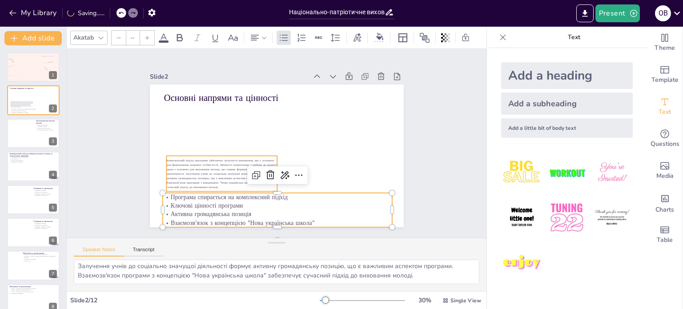
type input "24"
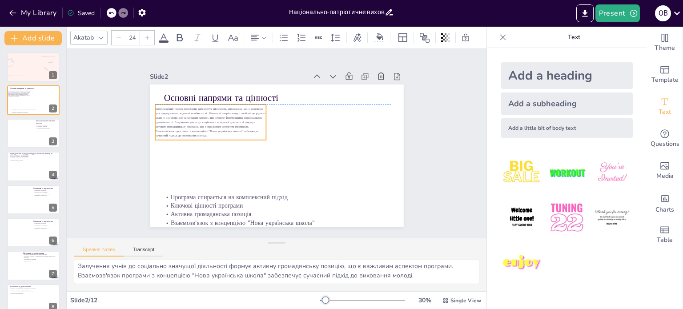
drag, startPoint x: 202, startPoint y: 165, endPoint x: 191, endPoint y: 117, distance: 49.3
click at [191, 117] on span "Комплексний підхід програми забезпечує цілісність виховання, що є основою для ф…" at bounding box center [216, 106] width 114 height 48
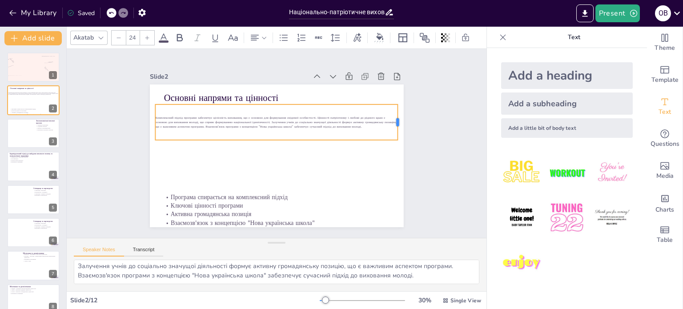
drag, startPoint x: 262, startPoint y: 119, endPoint x: 394, endPoint y: 129, distance: 132.1
click at [394, 183] on div at bounding box center [390, 199] width 27 height 33
click at [31, 69] on div at bounding box center [33, 67] width 53 height 30
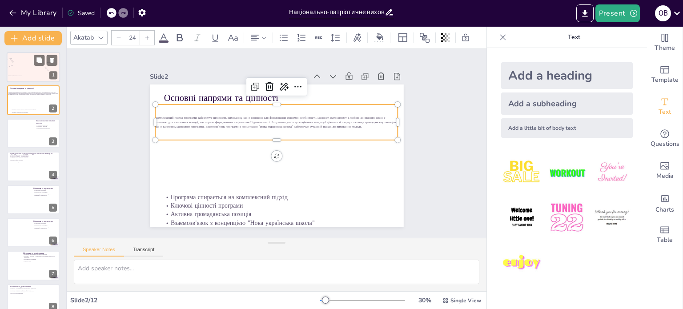
scroll to position [0, 0]
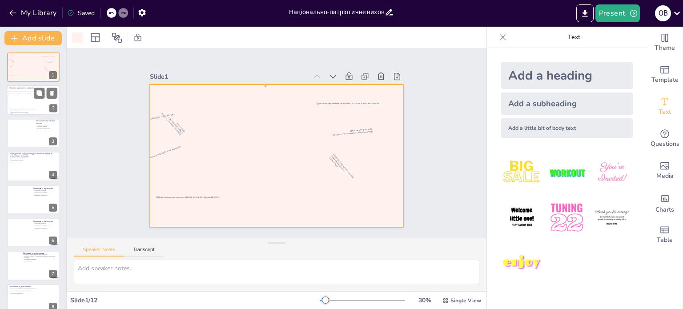
click at [20, 101] on div at bounding box center [33, 100] width 53 height 30
type textarea "Комплексний підхід програми забезпечує цілісність виховання, що є основою для ф…"
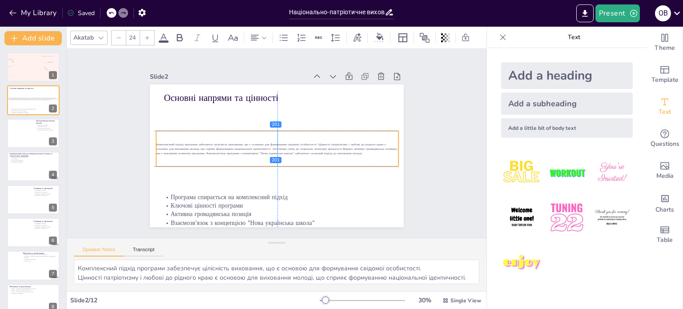
drag, startPoint x: 222, startPoint y: 115, endPoint x: 221, endPoint y: 140, distance: 25.4
click at [221, 140] on span "Комплексний підхід програми забезпечує цілісність виховання, що є основою для ф…" at bounding box center [273, 146] width 224 height 106
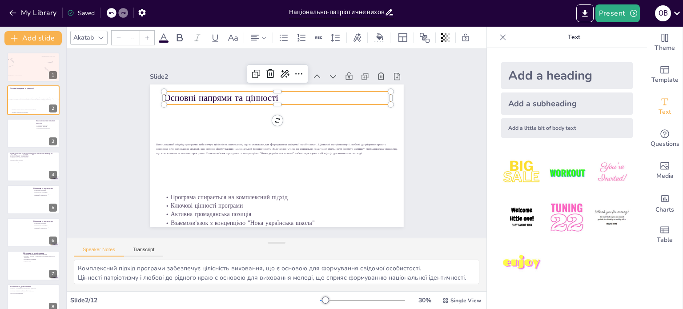
type input "69"
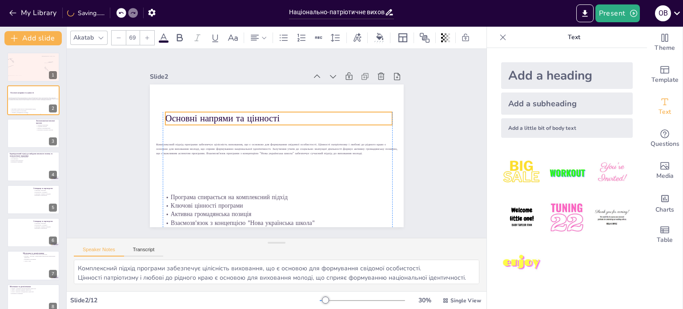
drag, startPoint x: 206, startPoint y: 97, endPoint x: 207, endPoint y: 119, distance: 22.7
click at [207, 138] on p "Основні напрями та цінності" at bounding box center [280, 168] width 225 height 60
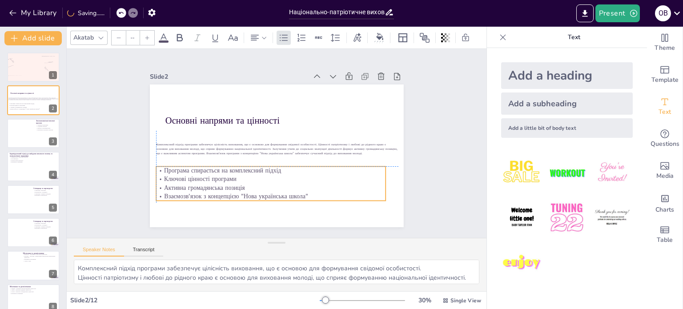
drag, startPoint x: 214, startPoint y: 199, endPoint x: 209, endPoint y: 175, distance: 25.0
click at [209, 175] on p "Ключові цінності програми" at bounding box center [259, 175] width 221 height 79
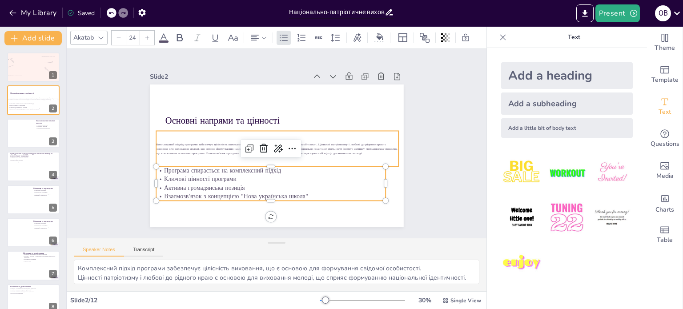
click at [203, 156] on div "Комплексний підхід програми забезпечує цілісність виховання, що є основою для ф…" at bounding box center [272, 142] width 152 height 228
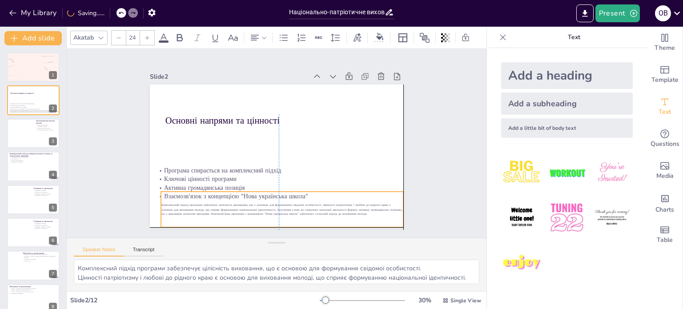
drag, startPoint x: 207, startPoint y: 147, endPoint x: 209, endPoint y: 210, distance: 63.6
click at [209, 210] on span "Комплексний підхід програми забезпечує цілісність виховання, що є основою для ф…" at bounding box center [229, 190] width 168 height 186
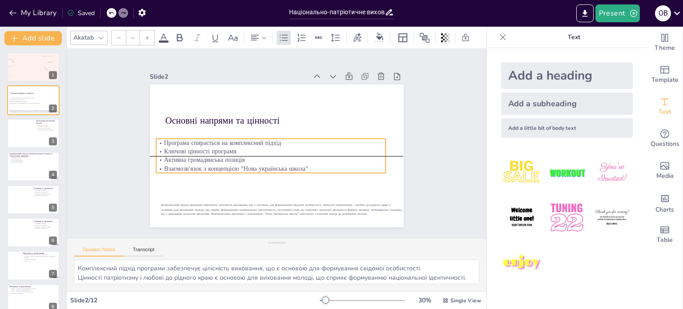
drag, startPoint x: 183, startPoint y: 173, endPoint x: 183, endPoint y: 147, distance: 26.7
click at [187, 147] on p "Ключові цінності програми" at bounding box center [267, 144] width 160 height 177
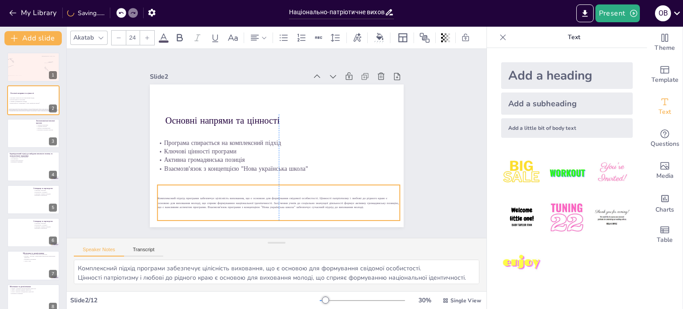
drag, startPoint x: 192, startPoint y: 203, endPoint x: 186, endPoint y: 196, distance: 9.8
click at [186, 196] on span "Комплексний підхід програми забезпечує цілісність виховання, що є основою для ф…" at bounding box center [253, 196] width 224 height 106
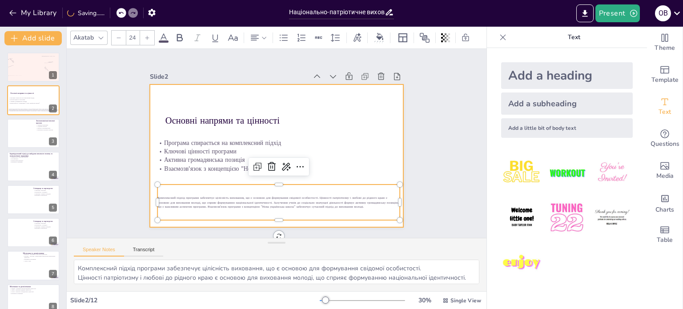
click at [203, 119] on p "Основні напрями та цінності" at bounding box center [283, 122] width 225 height 60
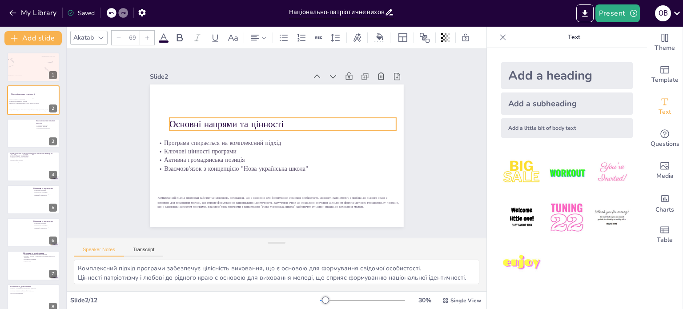
drag, startPoint x: 203, startPoint y: 119, endPoint x: 207, endPoint y: 122, distance: 5.4
click at [207, 122] on p "Основні напрями та цінності" at bounding box center [294, 132] width 177 height 161
click at [267, 37] on div at bounding box center [258, 38] width 21 height 14
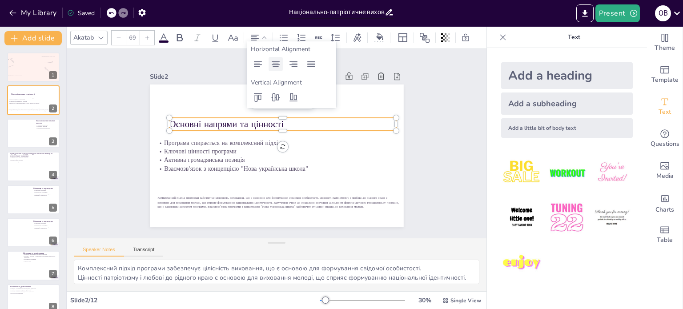
click at [277, 61] on icon at bounding box center [276, 64] width 8 height 6
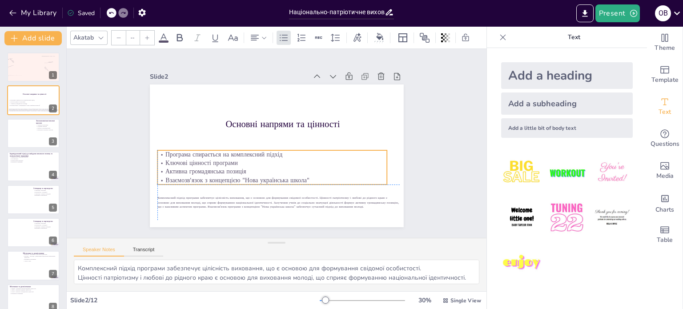
drag, startPoint x: 214, startPoint y: 156, endPoint x: 214, endPoint y: 168, distance: 12.0
click at [214, 168] on p "Активна громадянська позиція" at bounding box center [258, 166] width 203 height 122
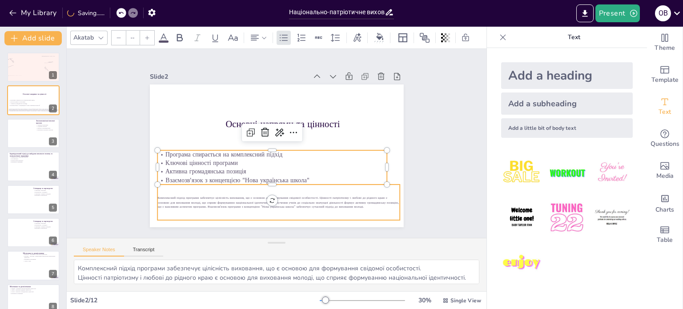
click at [211, 206] on p "Комплексний підхід програми забезпечує цілісність виховання, що є основою для ф…" at bounding box center [266, 202] width 240 height 64
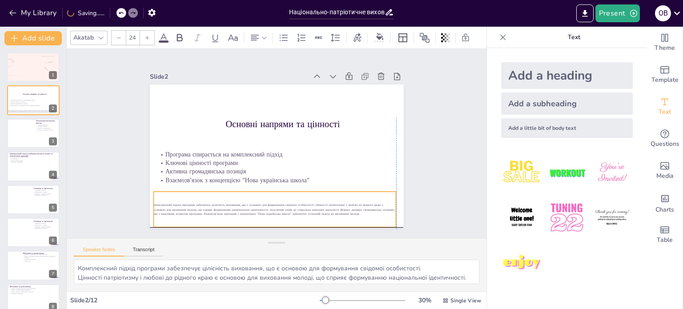
drag, startPoint x: 211, startPoint y: 206, endPoint x: 205, endPoint y: 215, distance: 11.0
click at [205, 215] on div "Комплексний підхід програми забезпечує цілісність виховання, що є основою для ф…" at bounding box center [248, 202] width 236 height 131
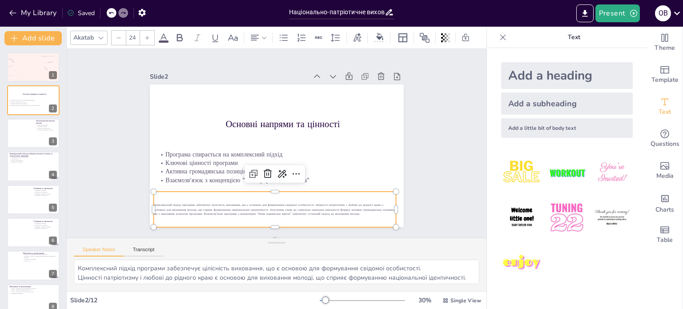
click at [147, 36] on icon at bounding box center [147, 37] width 5 height 5
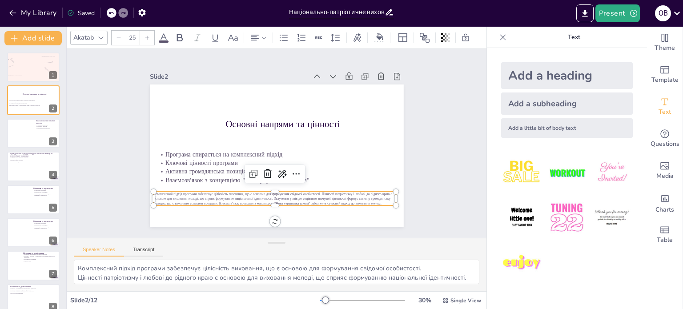
click at [147, 36] on icon at bounding box center [147, 37] width 5 height 5
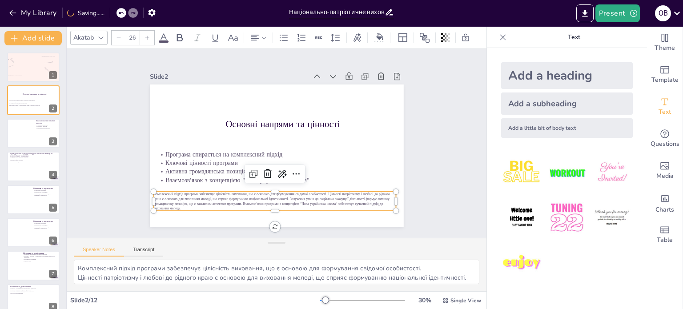
click at [147, 36] on icon at bounding box center [147, 37] width 5 height 5
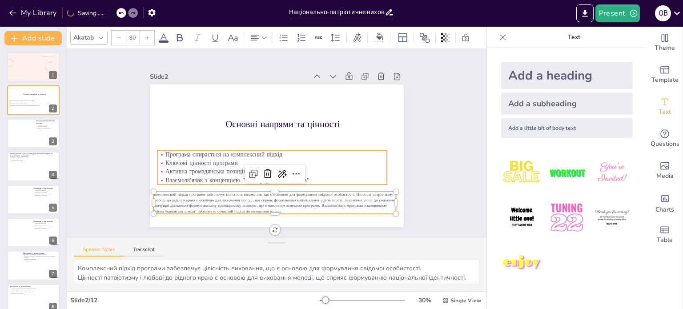
click at [174, 162] on p "Ключові цінності програми" at bounding box center [272, 163] width 230 height 8
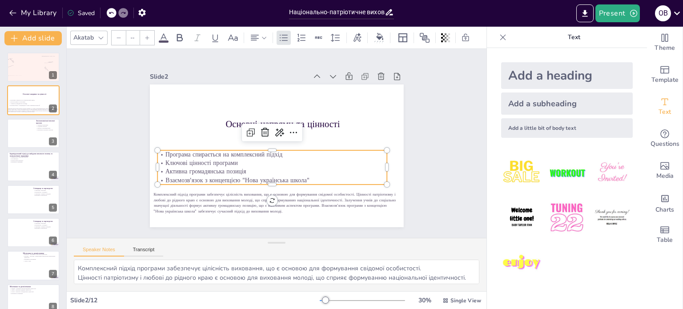
click at [151, 37] on div at bounding box center [147, 38] width 14 height 14
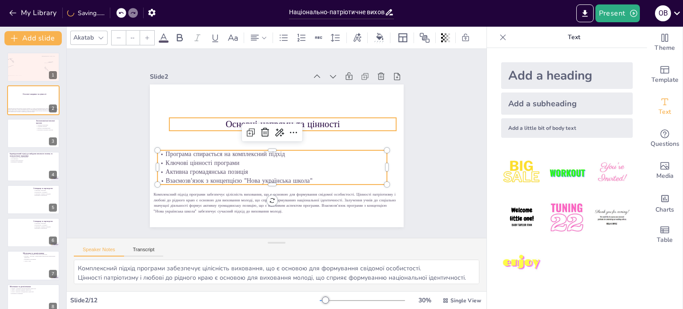
type input "69"
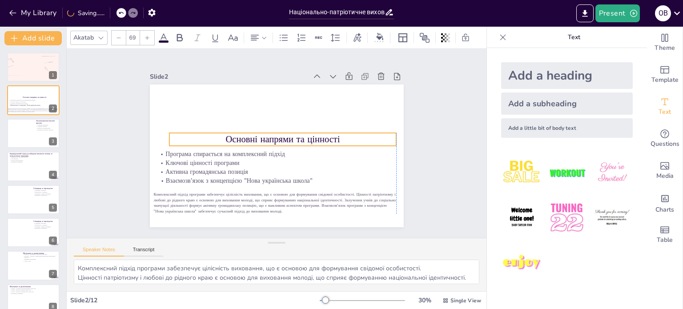
drag, startPoint x: 226, startPoint y: 123, endPoint x: 224, endPoint y: 138, distance: 15.7
click at [224, 138] on p "Основні напрями та цінності" at bounding box center [283, 142] width 213 height 104
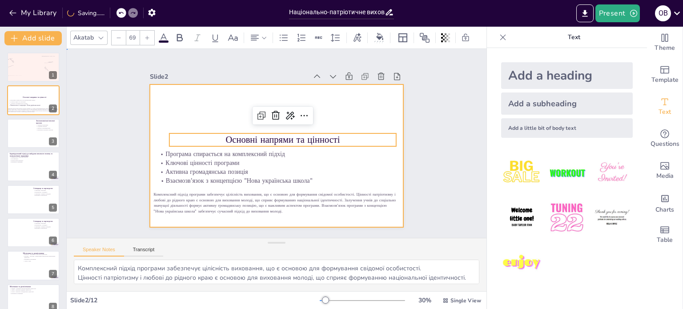
click at [205, 103] on div at bounding box center [273, 155] width 286 height 214
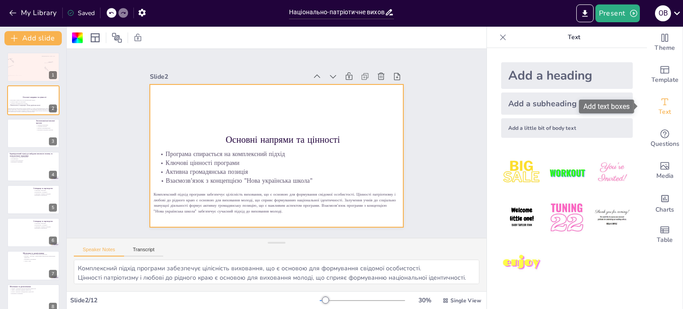
click at [661, 102] on icon "Add text boxes" at bounding box center [665, 102] width 11 height 11
click at [530, 129] on div "Add a little bit of body text" at bounding box center [567, 128] width 132 height 20
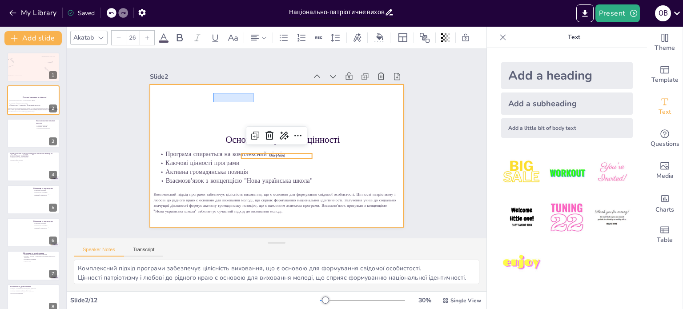
drag, startPoint x: 214, startPoint y: 93, endPoint x: 254, endPoint y: 102, distance: 41.1
click at [254, 102] on div at bounding box center [272, 155] width 290 height 234
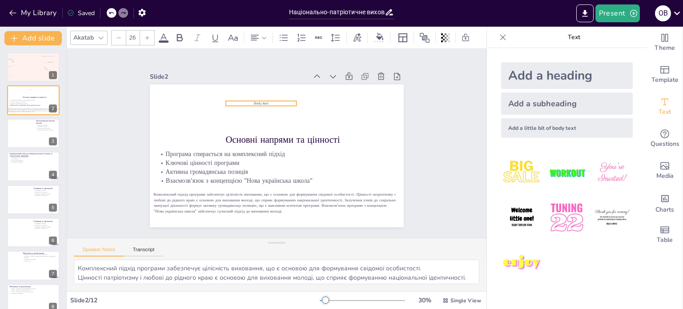
drag, startPoint x: 276, startPoint y: 152, endPoint x: 259, endPoint y: 98, distance: 56.8
click at [259, 99] on span "Body text" at bounding box center [265, 102] width 15 height 6
click at [261, 98] on span "Body text" at bounding box center [268, 99] width 15 height 8
click at [262, 97] on p "Body text" at bounding box center [278, 98] width 67 height 33
drag, startPoint x: 257, startPoint y: 93, endPoint x: 256, endPoint y: 82, distance: 11.6
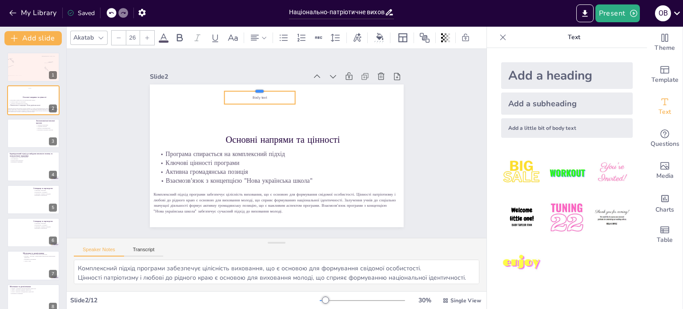
click at [256, 82] on div at bounding box center [277, 85] width 69 height 28
click at [294, 92] on span "Body text" at bounding box center [300, 99] width 13 height 14
click at [297, 92] on p "Body text" at bounding box center [313, 108] width 33 height 67
click at [322, 140] on span "Body text" at bounding box center [327, 147] width 10 height 15
click at [327, 90] on icon at bounding box center [334, 97] width 15 height 15
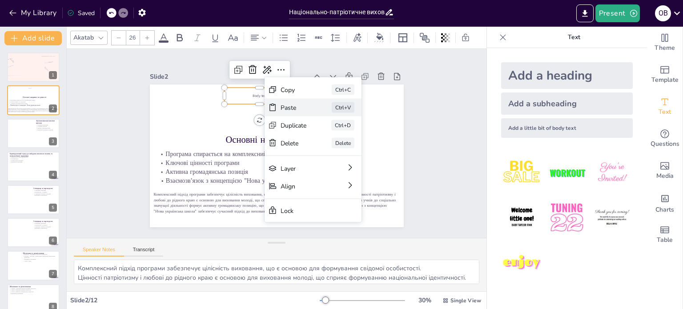
click at [322, 164] on div "Paste Ctrl+V" at bounding box center [371, 187] width 98 height 47
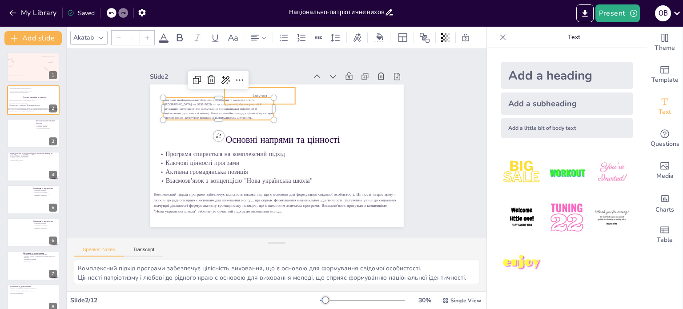
type input "26"
click at [257, 89] on div "Body text" at bounding box center [265, 95] width 72 height 24
click at [230, 101] on span "Програма національно-патріотичного виховання у закладах освіти [GEOGRAPHIC_DATA…" at bounding box center [240, 82] width 100 height 71
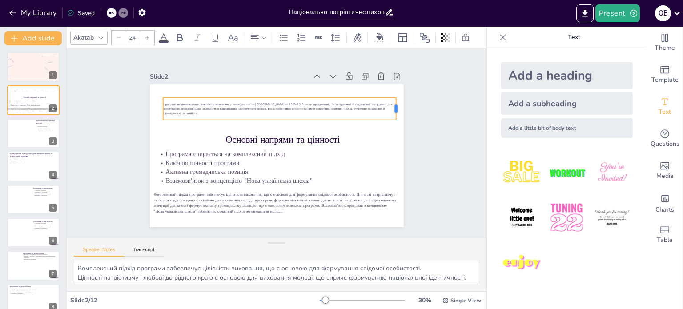
drag, startPoint x: 268, startPoint y: 106, endPoint x: 391, endPoint y: 106, distance: 122.8
click at [395, 150] on div at bounding box center [403, 161] width 16 height 23
click at [145, 31] on div at bounding box center [147, 38] width 14 height 14
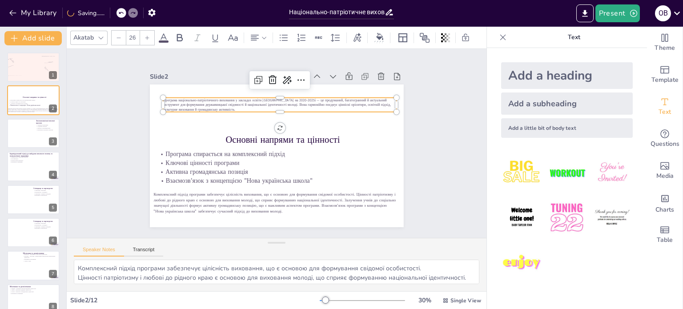
click at [145, 31] on div at bounding box center [147, 38] width 14 height 14
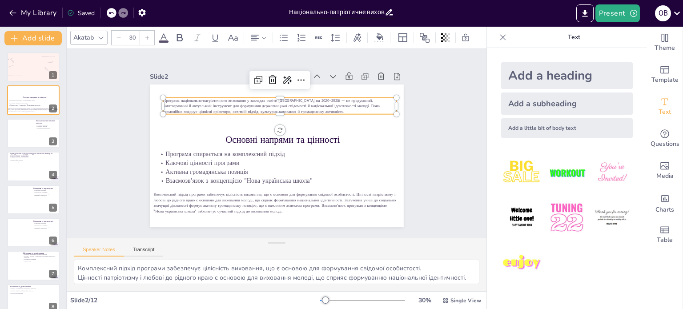
click at [145, 31] on div at bounding box center [147, 38] width 14 height 14
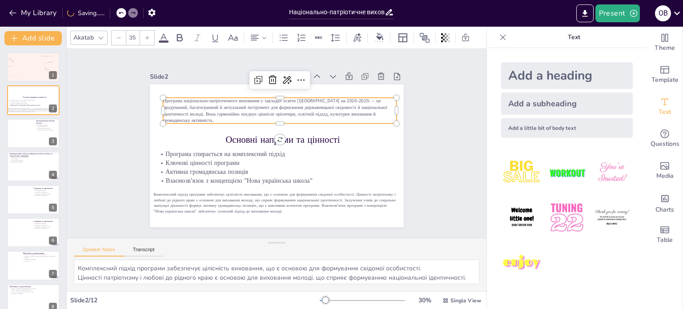
click at [145, 31] on div at bounding box center [147, 38] width 14 height 14
type input "38"
drag, startPoint x: 256, startPoint y: 109, endPoint x: 249, endPoint y: 110, distance: 7.6
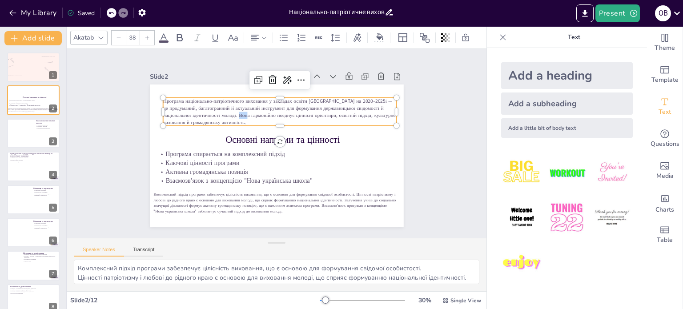
click at [249, 110] on span "Програма національно-патріотичного виховання у закладах освіти [GEOGRAPHIC_DATA…" at bounding box center [284, 109] width 230 height 69
click at [362, 98] on span "Програма національно-патріотичного виховання у закладах освіти [GEOGRAPHIC_DATA…" at bounding box center [284, 109] width 230 height 69
click at [360, 98] on span "Програма національно-патріотичного виховання у закладах освіти [GEOGRAPHIC_DATA…" at bounding box center [287, 111] width 227 height 92
click at [298, 106] on span "Програма національно-патріотичного виховання у закладах освіти [GEOGRAPHIC_DATA…" at bounding box center [294, 110] width 215 height 127
click at [39, 137] on div at bounding box center [33, 133] width 53 height 30
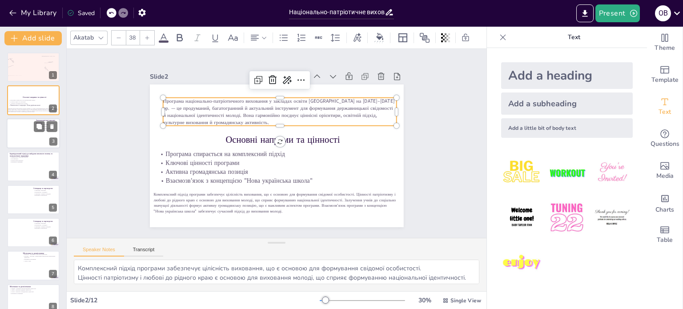
type textarea "Тематичні місячники сприяють розвитку свідомості учнів у різних аспектах, таких…"
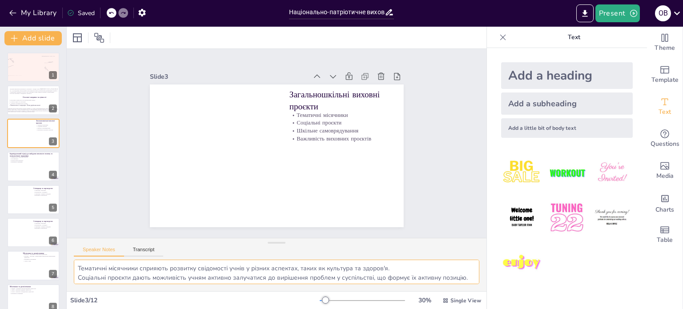
click at [170, 271] on textarea "Тематичні місячники сприяють розвитку свідомості учнів у різних аспектах, таких…" at bounding box center [277, 272] width 406 height 24
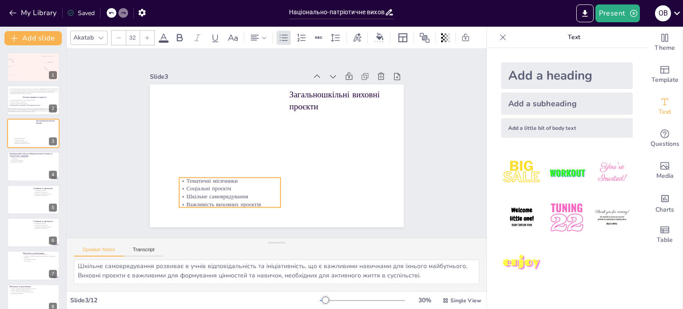
drag, startPoint x: 285, startPoint y: 129, endPoint x: 174, endPoint y: 195, distance: 128.5
click at [192, 165] on p "Шкільне самоврядування" at bounding box center [211, 115] width 39 height 99
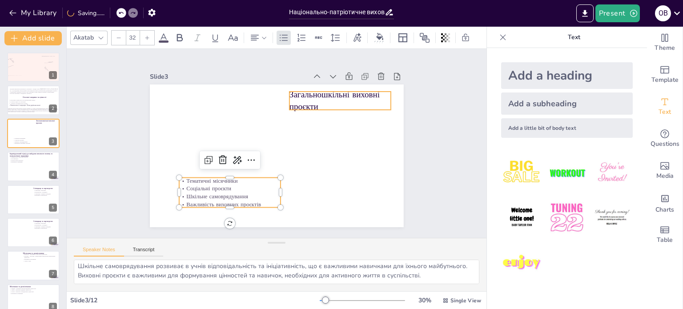
click at [308, 96] on p "Загальношкільні виховні проєкти" at bounding box center [350, 123] width 104 height 54
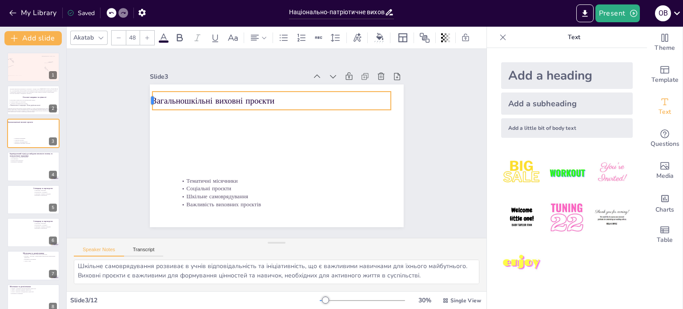
drag, startPoint x: 282, startPoint y: 97, endPoint x: 145, endPoint y: 121, distance: 139.1
click at [145, 121] on div "Загальношкільні виховні проєкти Тематичні місячники Соціальні проєкти Шкільне с…" at bounding box center [275, 156] width 267 height 169
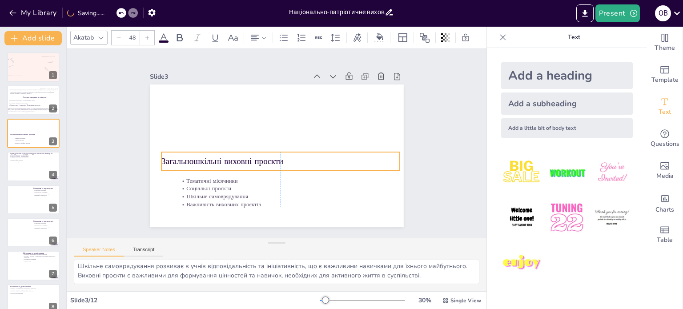
drag, startPoint x: 199, startPoint y: 103, endPoint x: 206, endPoint y: 164, distance: 60.9
click at [206, 164] on div "Загальношкільні виховні проєкти" at bounding box center [271, 160] width 216 height 135
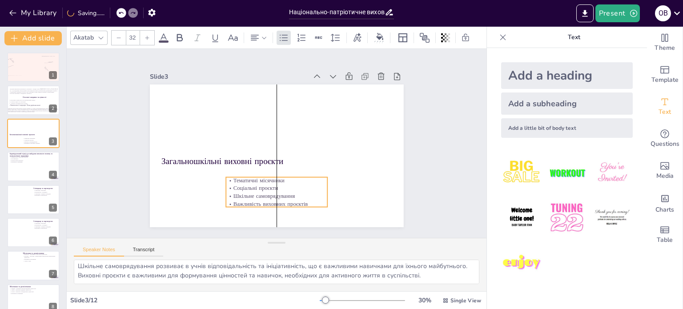
drag, startPoint x: 208, startPoint y: 186, endPoint x: 255, endPoint y: 185, distance: 47.2
click at [255, 167] on p "Соціальні проєкти" at bounding box center [238, 121] width 58 height 92
click at [302, 199] on p "Важливість виховних проєктів" at bounding box center [258, 200] width 99 height 39
click at [297, 201] on p "Важливість виховних проєктів" at bounding box center [258, 200] width 99 height 39
click at [257, 194] on p "Шкільне самоврядування" at bounding box center [260, 193] width 99 height 39
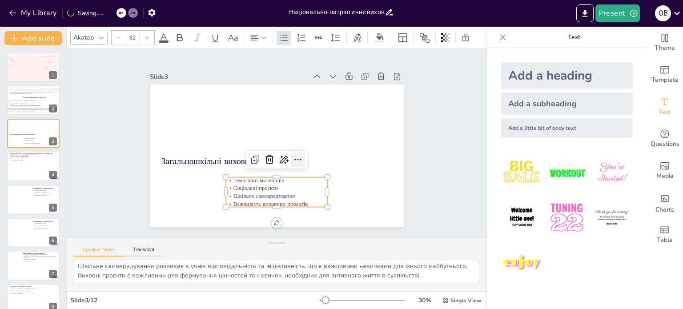
click at [296, 158] on icon at bounding box center [291, 164] width 13 height 13
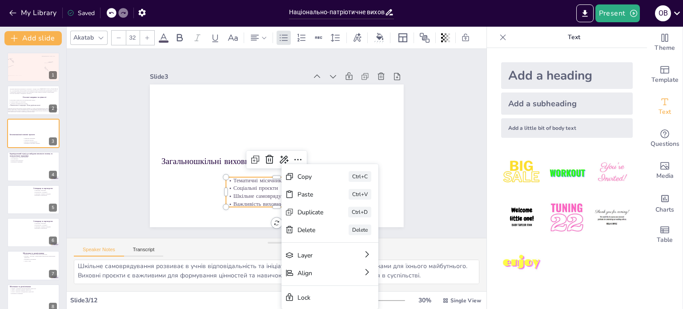
click at [228, 199] on p "Важливість виховних проєктів" at bounding box center [264, 202] width 101 height 29
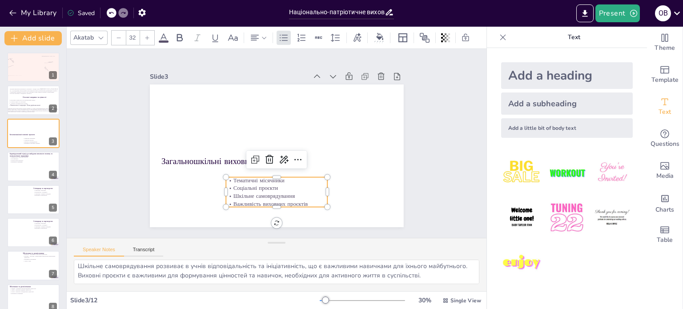
click at [228, 198] on p "Важливість виховних проєктів" at bounding box center [264, 202] width 101 height 29
click at [231, 201] on p "Важливість виховних проєктів" at bounding box center [258, 200] width 99 height 39
click at [233, 192] on p "Шкільне самоврядування" at bounding box center [271, 195] width 102 height 18
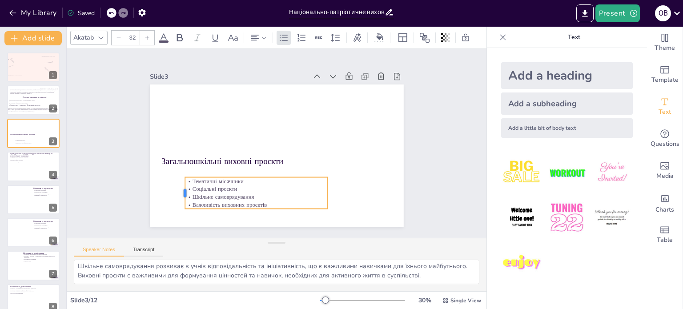
drag, startPoint x: 219, startPoint y: 187, endPoint x: 176, endPoint y: 187, distance: 42.7
click at [176, 187] on div at bounding box center [172, 172] width 13 height 32
drag, startPoint x: 329, startPoint y: 192, endPoint x: 349, endPoint y: 195, distance: 19.8
click at [343, 198] on div at bounding box center [335, 214] width 16 height 32
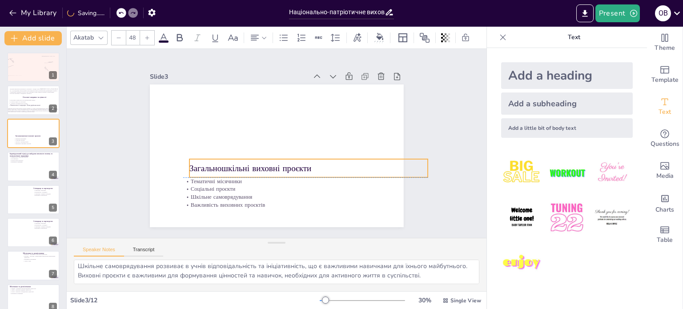
drag, startPoint x: 226, startPoint y: 159, endPoint x: 244, endPoint y: 162, distance: 18.4
click at [251, 164] on p "Загальношкільні виховні проєкти" at bounding box center [283, 183] width 185 height 169
drag, startPoint x: 237, startPoint y: 164, endPoint x: 219, endPoint y: 161, distance: 18.4
click at [219, 161] on p "Загальношкільні виховні проєкти" at bounding box center [251, 140] width 108 height 223
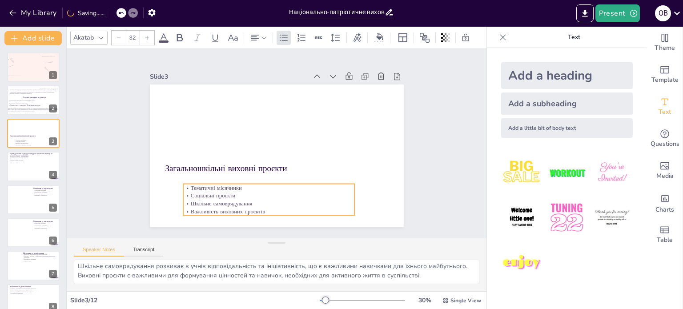
drag, startPoint x: 220, startPoint y: 190, endPoint x: 220, endPoint y: 197, distance: 6.7
click at [220, 197] on p "Шкільне самоврядування" at bounding box center [240, 191] width 153 height 93
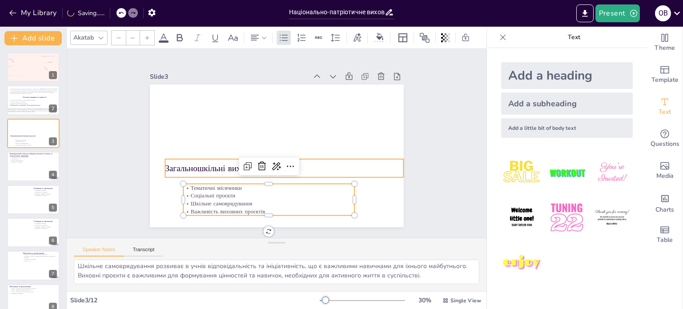
type input "48"
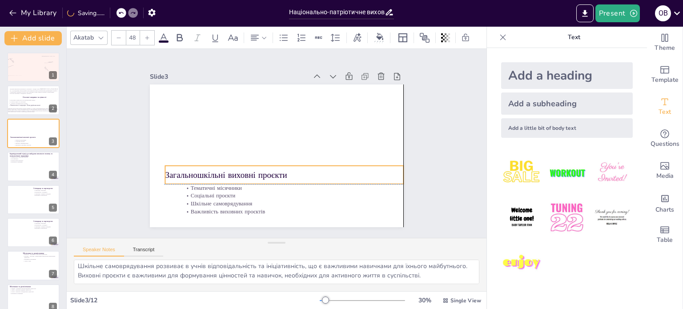
click at [219, 170] on p "Загальношкільні виховні проєкти" at bounding box center [278, 175] width 236 height 61
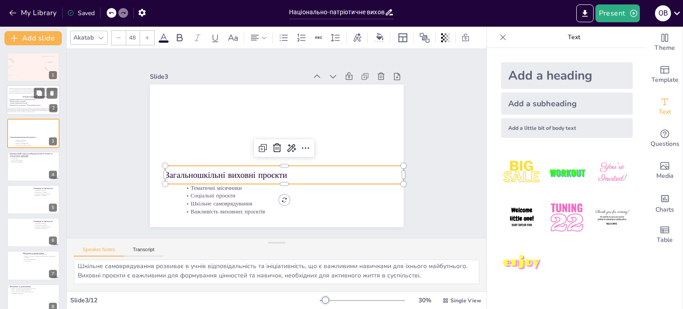
click at [21, 91] on span "Програма національно-патріотичного виховання у закладах освіти [GEOGRAPHIC_DATA…" at bounding box center [33, 91] width 49 height 6
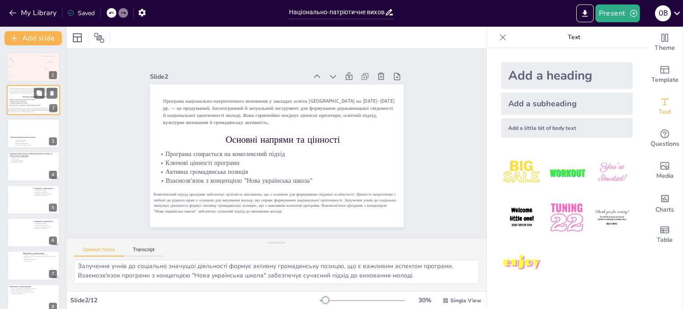
scroll to position [30, 0]
click at [23, 131] on div at bounding box center [33, 133] width 53 height 30
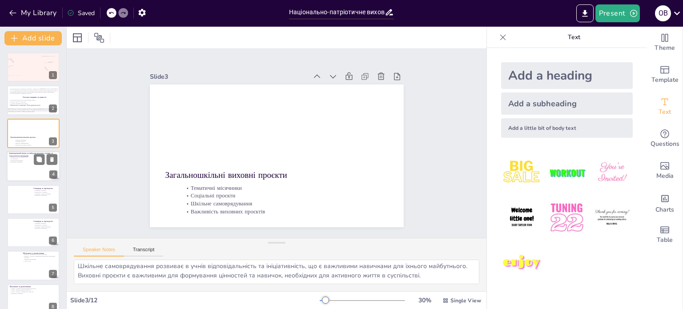
click at [30, 153] on p "Індивідуальний підхід до вибудови виховного впливу та психологічної підтримки" at bounding box center [33, 155] width 48 height 5
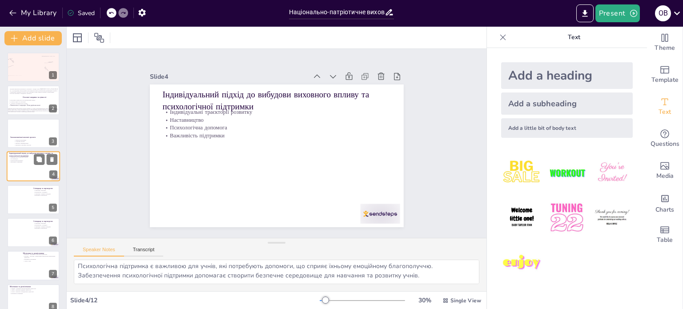
scroll to position [20, 0]
click at [24, 121] on div at bounding box center [33, 133] width 53 height 30
type textarea "Тематичні місячники сприяють розвитку свідомості учнів у різних аспектах, таких…"
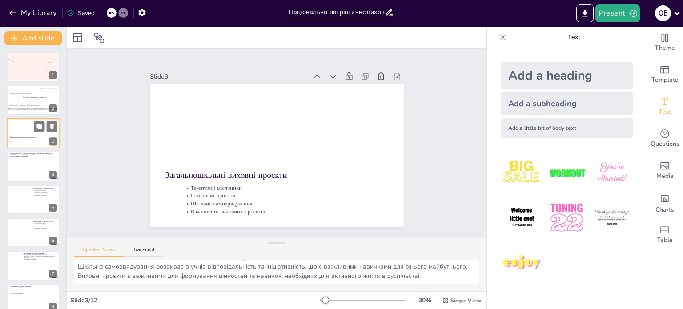
scroll to position [39, 0]
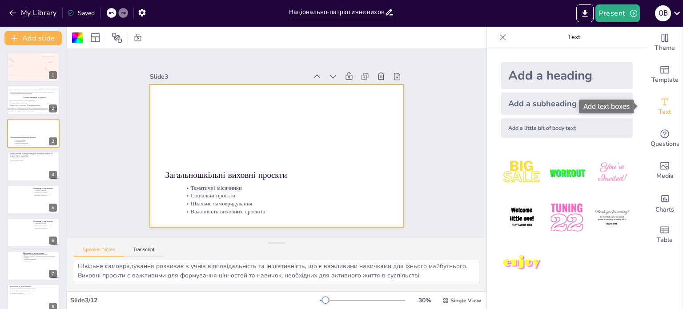
click at [664, 99] on div "Text" at bounding box center [665, 107] width 36 height 32
drag, startPoint x: 233, startPoint y: 101, endPoint x: 288, endPoint y: 129, distance: 61.9
click at [288, 129] on div at bounding box center [272, 155] width 290 height 234
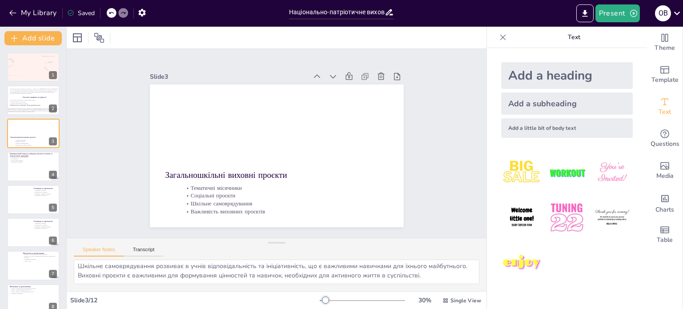
click at [548, 133] on div "Add a little bit of body text" at bounding box center [567, 128] width 132 height 20
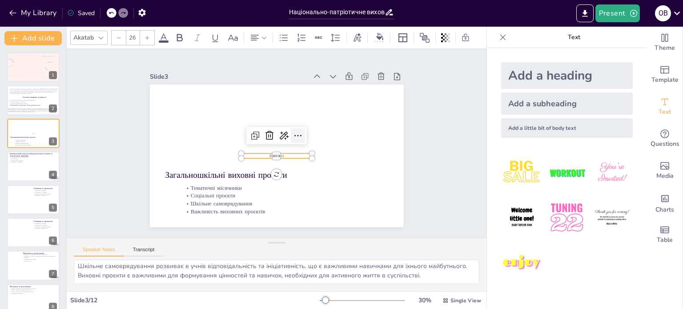
click at [294, 134] on icon at bounding box center [299, 140] width 12 height 12
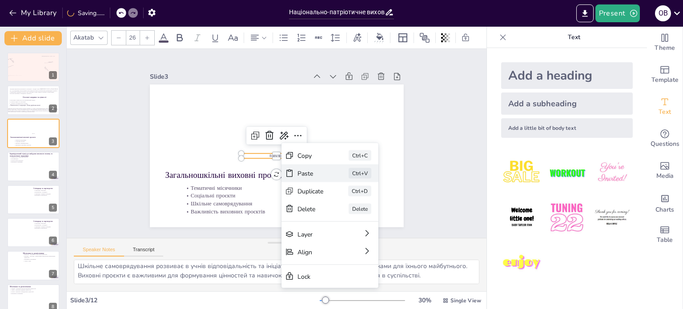
click at [355, 227] on div "Paste" at bounding box center [368, 232] width 27 height 11
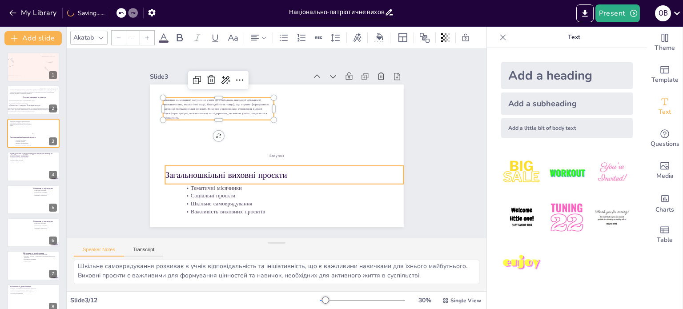
type input "24"
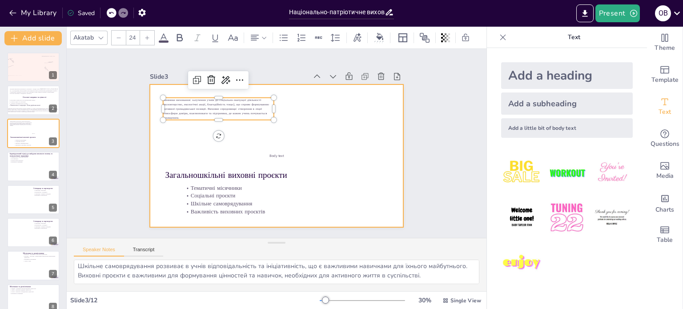
click at [276, 149] on div at bounding box center [274, 156] width 278 height 192
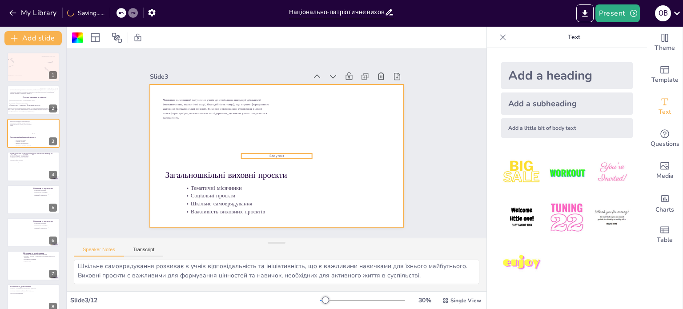
click at [273, 151] on span "Body text" at bounding box center [267, 151] width 12 height 15
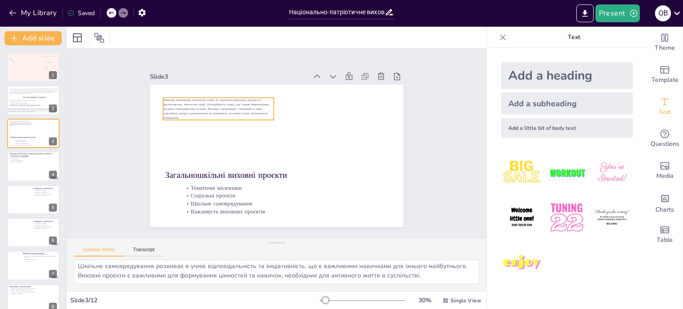
click at [249, 103] on span "Чинники виховання: залучення учнів до соціально-значущої діяльності (волонтерст…" at bounding box center [223, 94] width 107 height 39
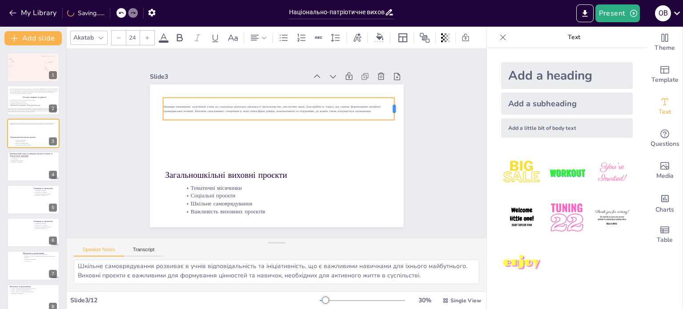
drag, startPoint x: 269, startPoint y: 104, endPoint x: 389, endPoint y: 115, distance: 121.1
click at [389, 115] on div "Загальношкільні виховні проєкти Тематичні місячники Соціальні проєкти Шкільне с…" at bounding box center [272, 155] width 290 height 234
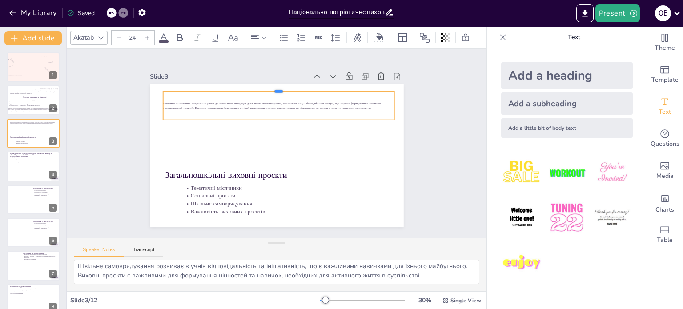
drag, startPoint x: 272, startPoint y: 93, endPoint x: 274, endPoint y: 87, distance: 6.4
click at [290, 87] on div at bounding box center [329, 163] width 78 height 222
click at [151, 35] on div at bounding box center [147, 38] width 14 height 14
click at [150, 35] on div at bounding box center [147, 38] width 14 height 14
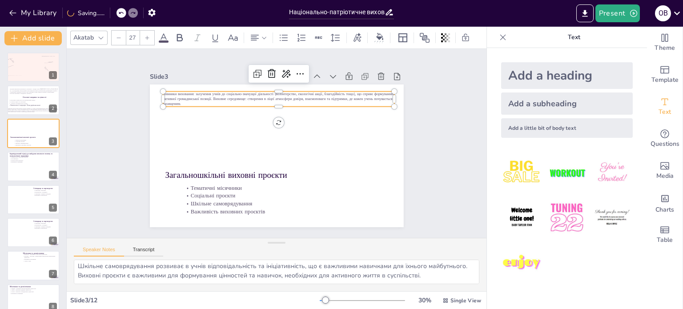
click at [150, 35] on div at bounding box center [147, 38] width 14 height 14
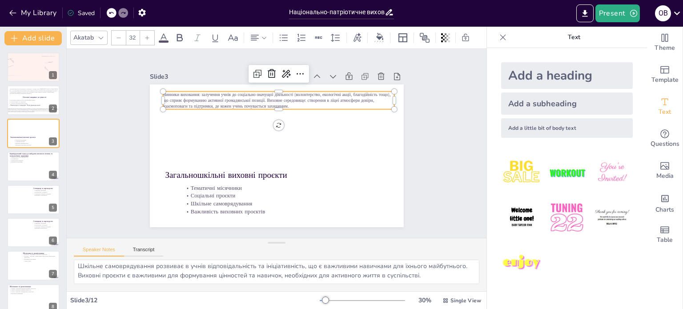
click at [150, 35] on div at bounding box center [147, 38] width 14 height 14
click at [318, 96] on span "Чинники виховання: залучення учнів до соціально-значущої діяльності (волонтерст…" at bounding box center [305, 173] width 181 height 165
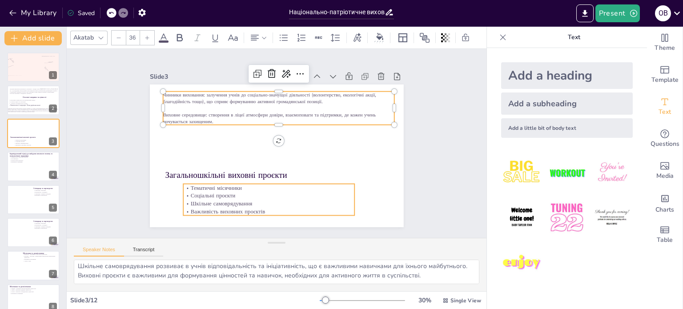
click at [235, 181] on p "Тематичні місячники" at bounding box center [252, 180] width 160 height 77
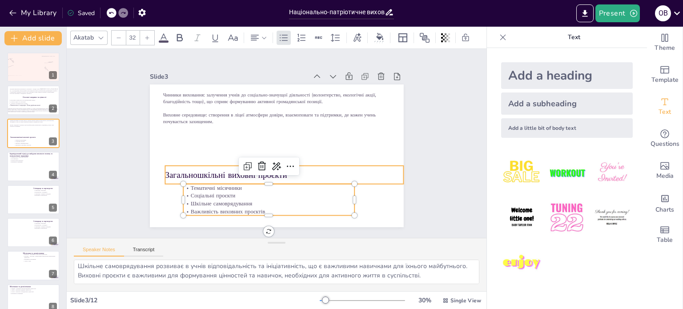
click at [222, 172] on p "Загальношкільні виховні проєкти" at bounding box center [267, 174] width 213 height 129
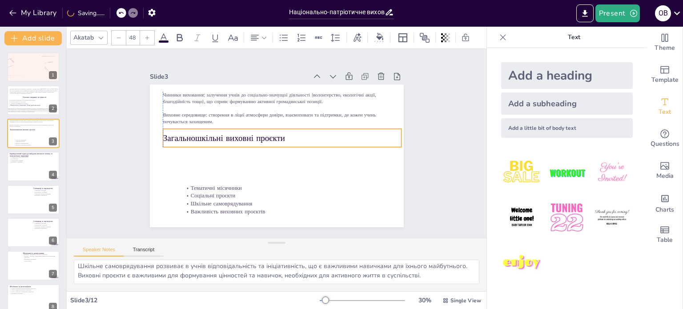
drag, startPoint x: 222, startPoint y: 171, endPoint x: 218, endPoint y: 134, distance: 37.1
click at [226, 134] on p "Загальношкільні виховні проєкти" at bounding box center [280, 151] width 108 height 223
click at [239, 138] on p "Загальношкільні виховні проєкти" at bounding box center [284, 141] width 213 height 129
click at [311, 134] on icon at bounding box center [318, 141] width 15 height 15
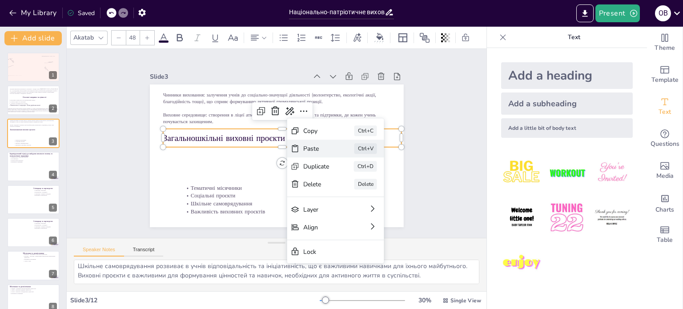
click at [347, 220] on div "Paste" at bounding box center [361, 228] width 28 height 16
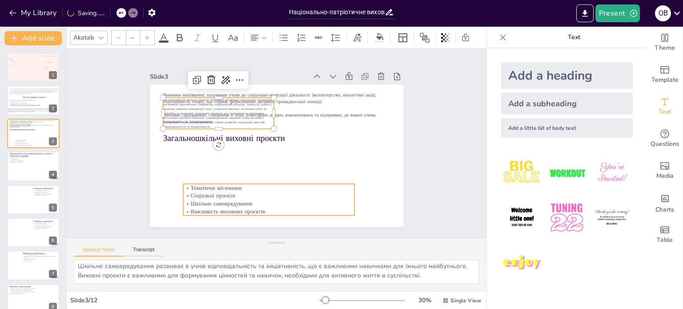
type input "32"
click at [224, 192] on p "Соціальні проєкти" at bounding box center [252, 191] width 165 height 60
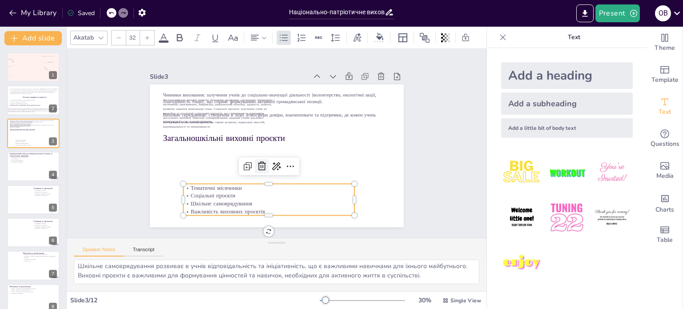
click at [253, 161] on icon at bounding box center [258, 162] width 10 height 10
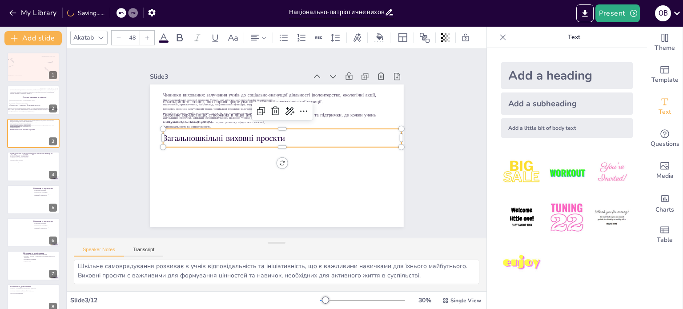
click at [222, 136] on p "Загальношкільні виховні проєкти" at bounding box center [283, 139] width 236 height 61
click at [280, 107] on icon at bounding box center [285, 112] width 10 height 11
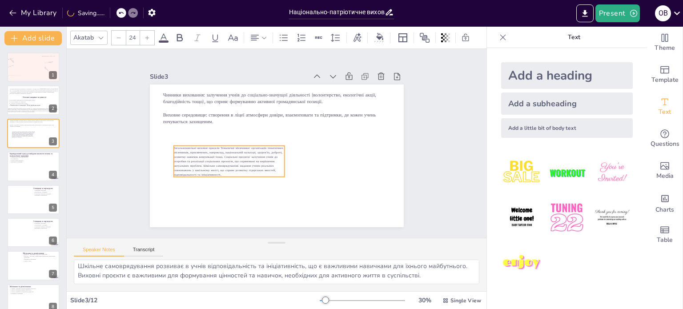
drag, startPoint x: 212, startPoint y: 105, endPoint x: 223, endPoint y: 153, distance: 49.3
click at [222, 153] on span "Загальношкільні виховні проєкти Тематичні місячники: організація тематичних міс…" at bounding box center [226, 142] width 114 height 57
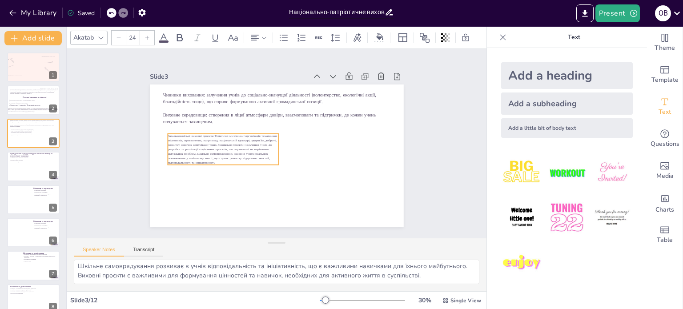
drag, startPoint x: 277, startPoint y: 156, endPoint x: 268, endPoint y: 144, distance: 14.9
click at [268, 144] on p "Загальношкільні виховні проєкти Тематичні місячники: організація тематичних міс…" at bounding box center [222, 137] width 115 height 53
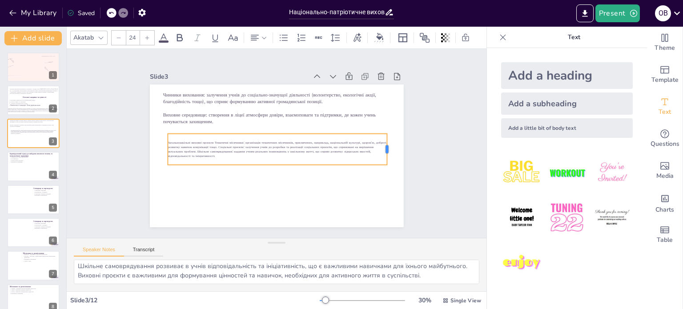
drag, startPoint x: 273, startPoint y: 147, endPoint x: 381, endPoint y: 152, distance: 108.7
click at [384, 152] on div at bounding box center [389, 161] width 10 height 32
click at [208, 141] on span "Загальношкільні виховні проєкти Тематичні місячники: організація тематичних міс…" at bounding box center [277, 150] width 219 height 18
click at [211, 139] on span "Загальношкільні виховні проєкти Тематичні місячники: організація тематичних міс…" at bounding box center [276, 145] width 218 height 55
click at [265, 144] on span "Загальношкільні виховні проєкти Тематичні місячники: організація тематичних міс…" at bounding box center [274, 144] width 207 height 95
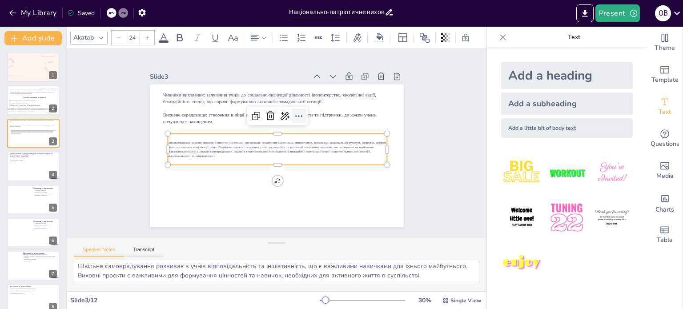
click at [303, 122] on icon at bounding box center [306, 124] width 7 height 4
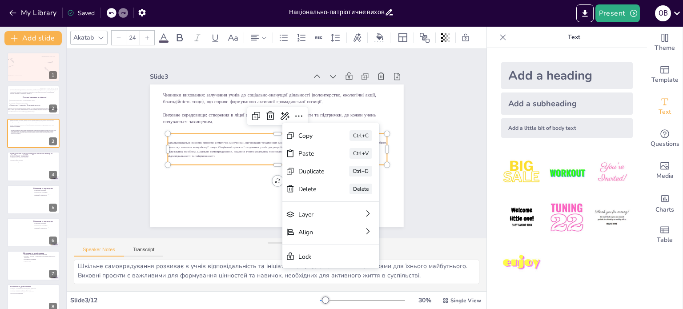
click at [203, 144] on span "Загальношкільні виховні проєкти Тематичні місячники: організація тематичних міс…" at bounding box center [276, 145] width 214 height 76
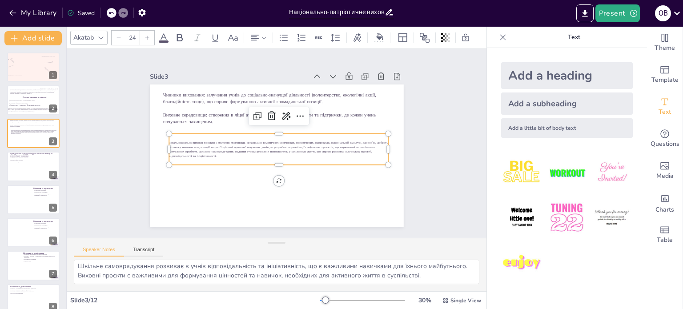
click at [203, 144] on span "Загальношкільні виховні проєкти Тематичні місячники: організація тематичних міс…" at bounding box center [275, 144] width 207 height 95
click at [587, 13] on icon "Export to PowerPoint" at bounding box center [584, 13] width 5 height 7
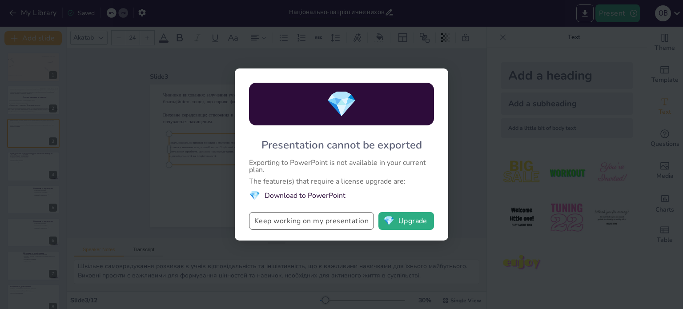
click at [304, 222] on button "Keep working on my presentation" at bounding box center [311, 221] width 125 height 18
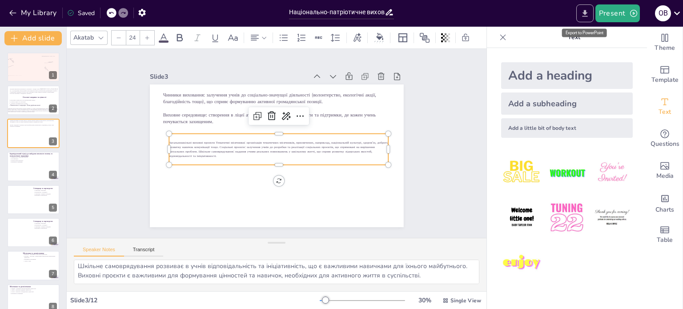
click at [581, 17] on icon "Export to PowerPoint" at bounding box center [585, 13] width 9 height 9
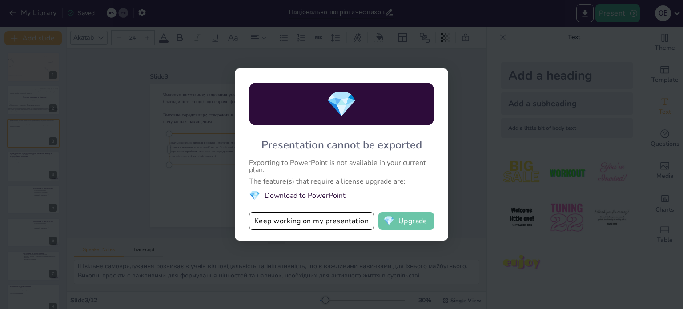
click at [408, 224] on button "💎 Upgrade" at bounding box center [407, 221] width 56 height 18
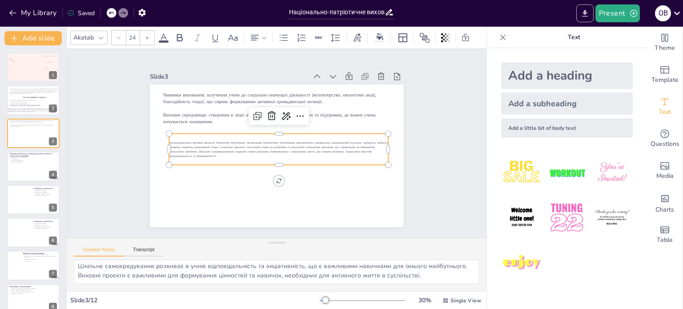
click at [594, 15] on button "Export to PowerPoint" at bounding box center [585, 13] width 17 height 18
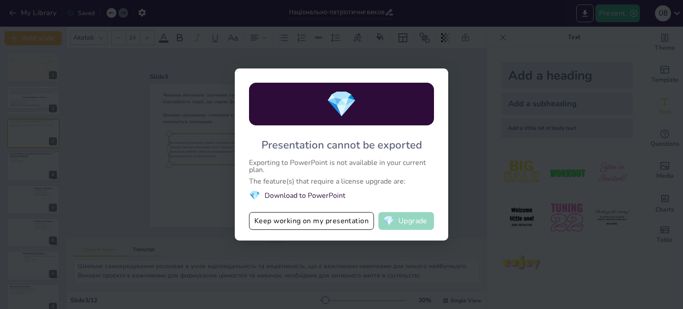
click at [421, 225] on button "💎 Upgrade" at bounding box center [407, 221] width 56 height 18
